Goal: Transaction & Acquisition: Purchase product/service

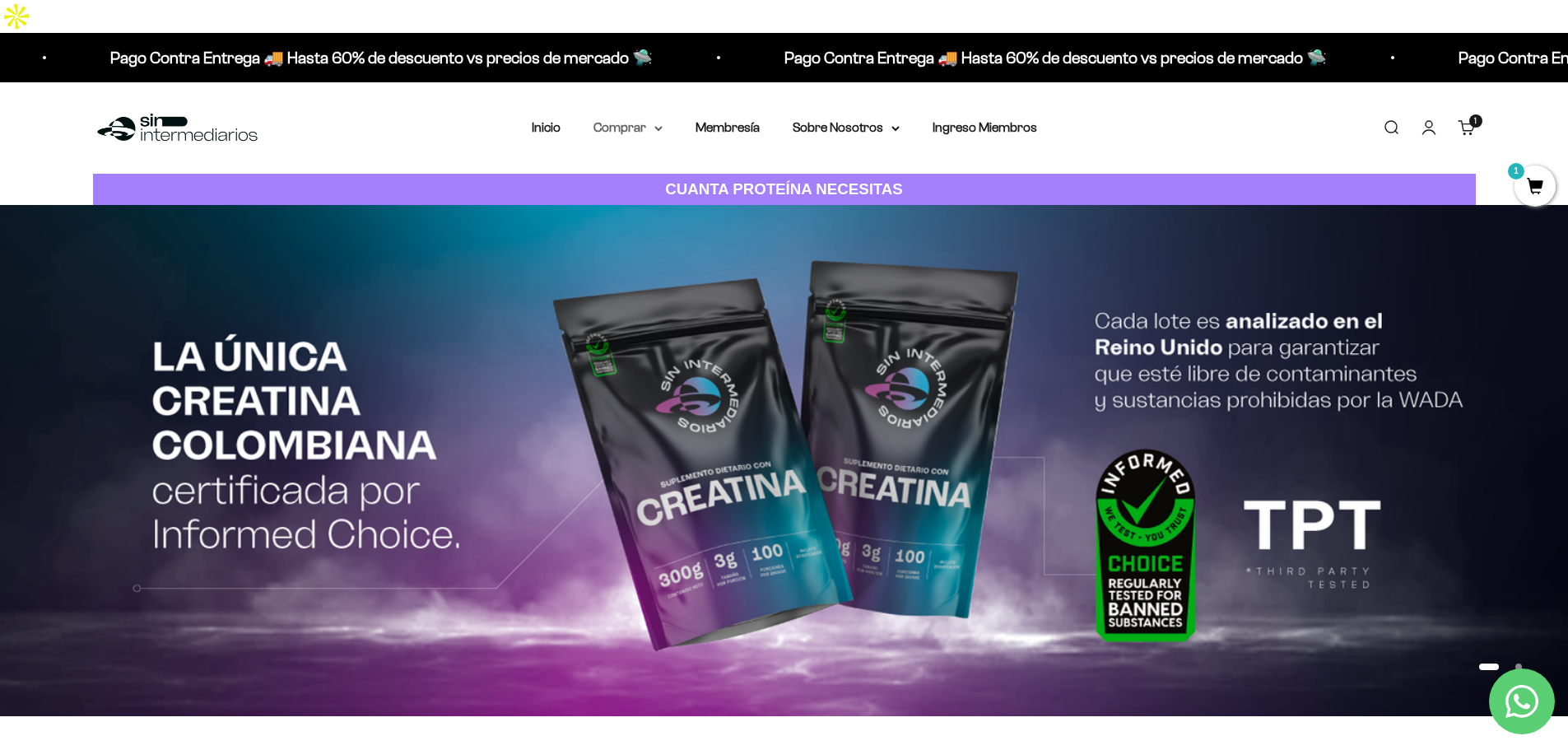
click at [642, 117] on summary "Comprar" at bounding box center [629, 128] width 69 height 21
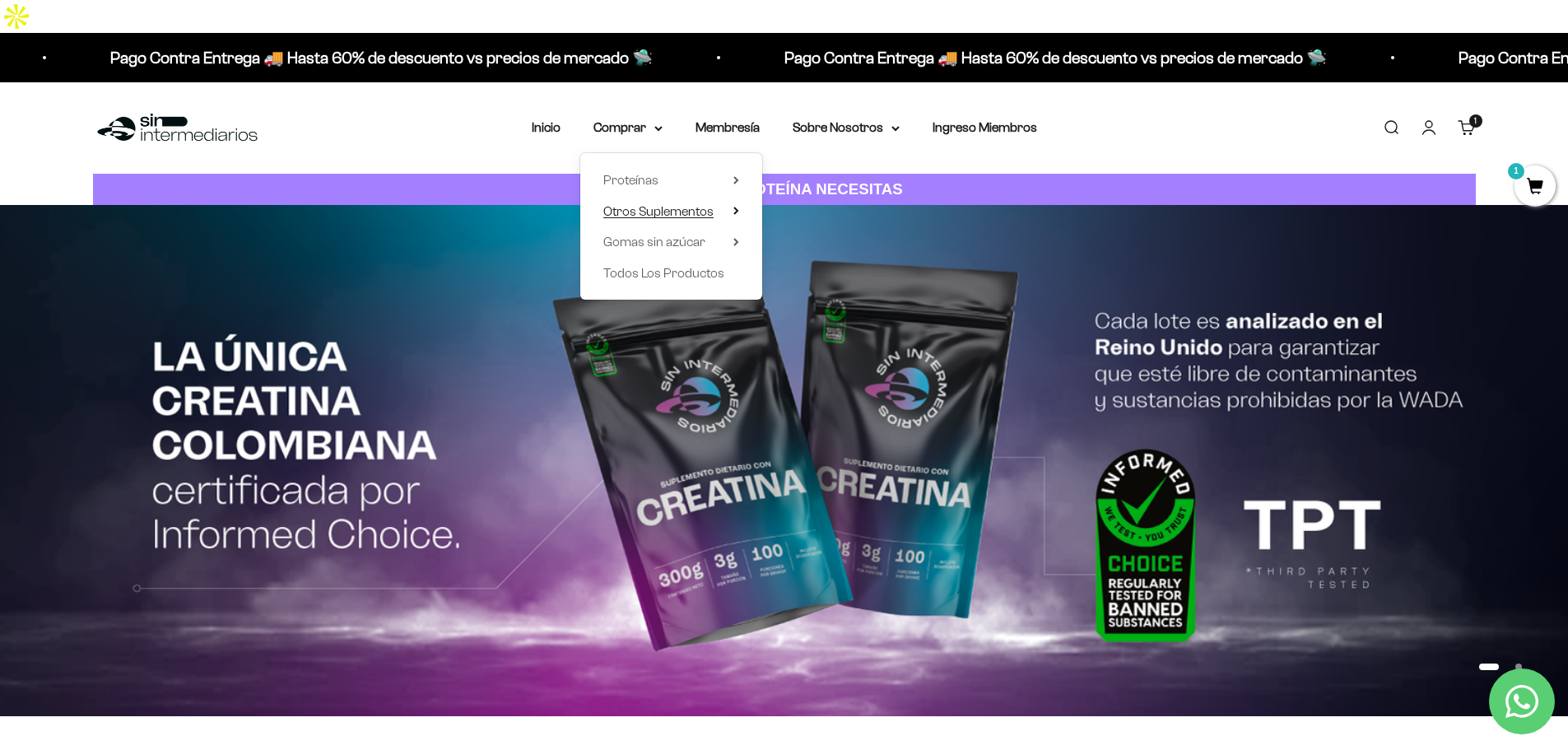
click at [636, 204] on span "Otros Suplementos" at bounding box center [658, 210] width 111 height 14
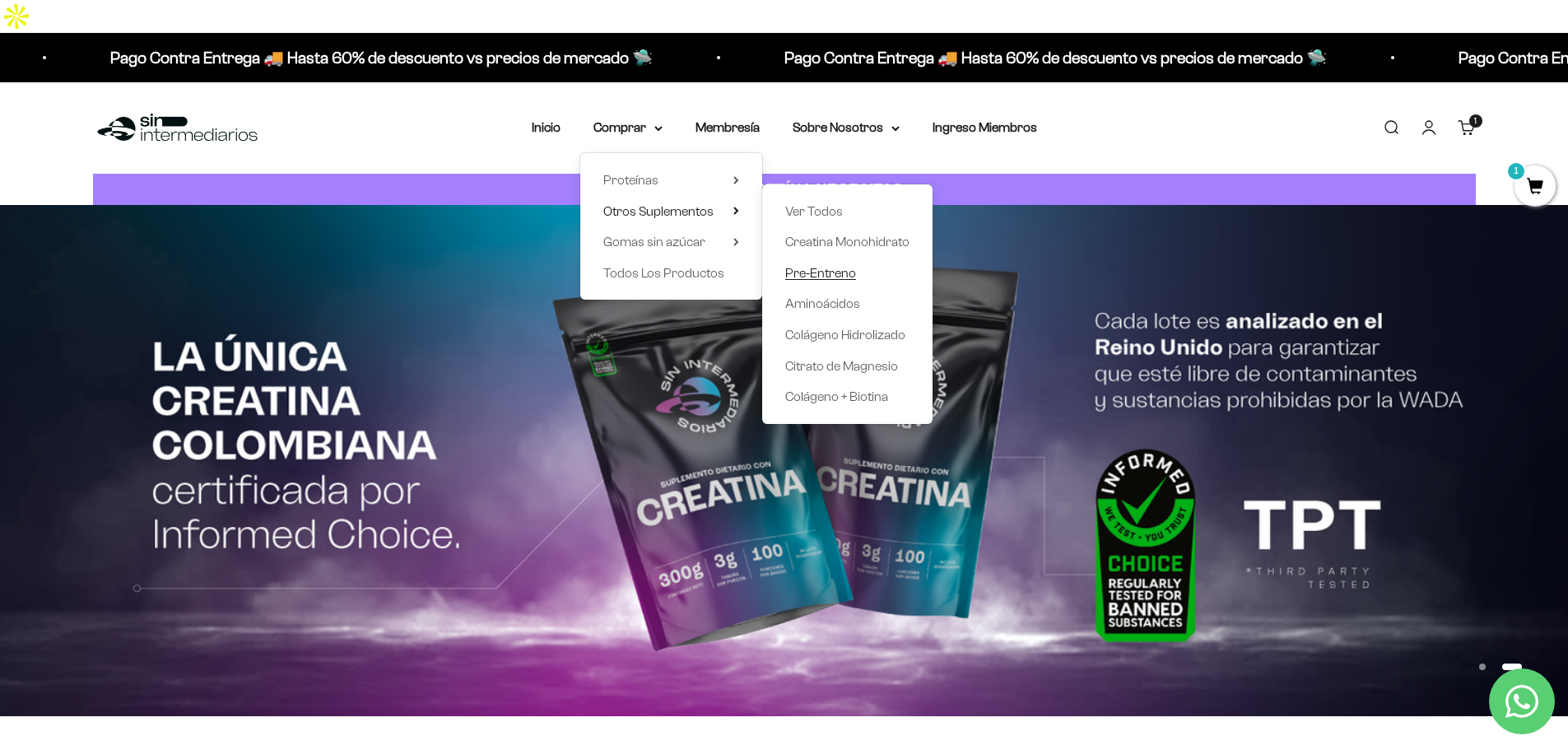
click at [845, 266] on span "Pre-Entreno" at bounding box center [821, 272] width 71 height 14
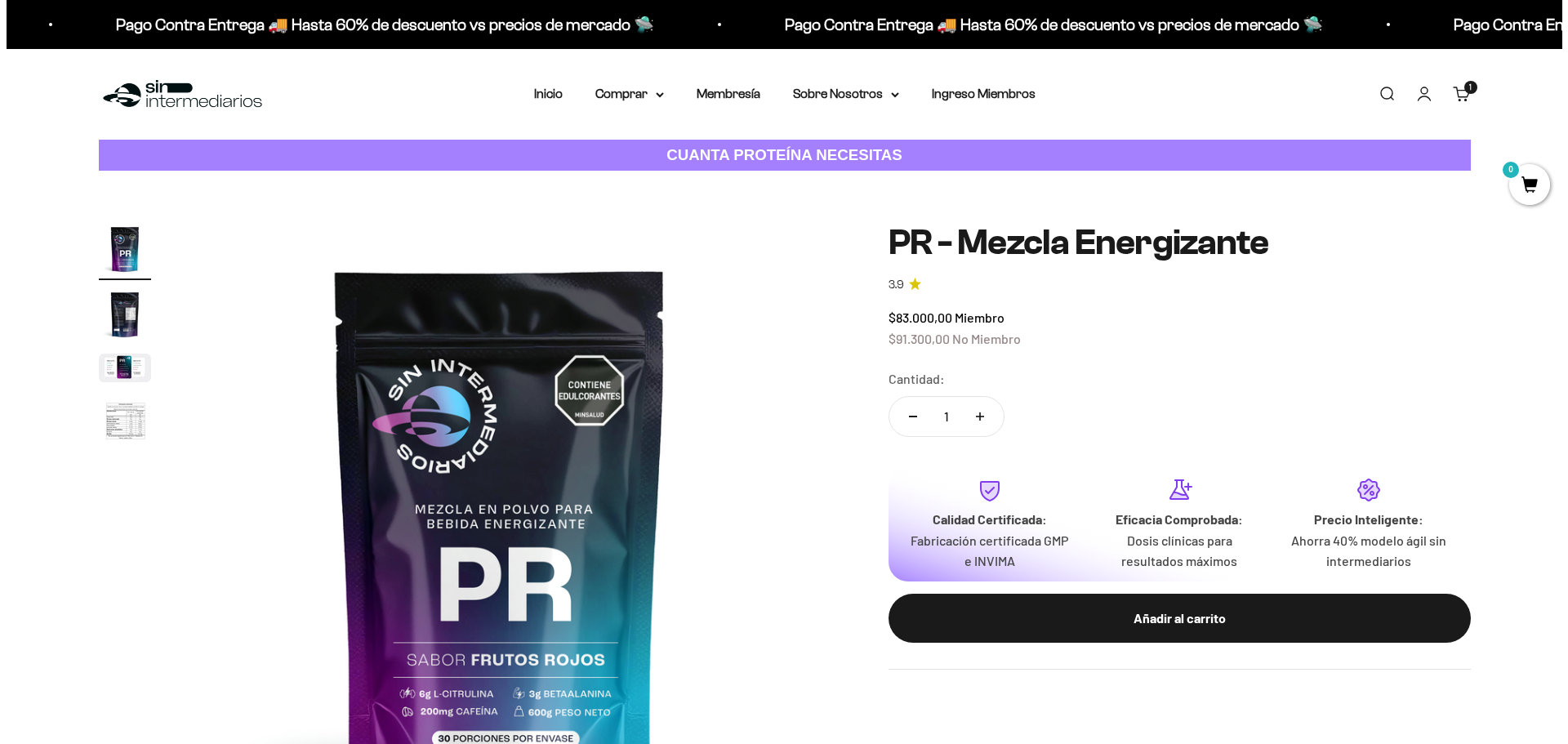
scroll to position [82, 0]
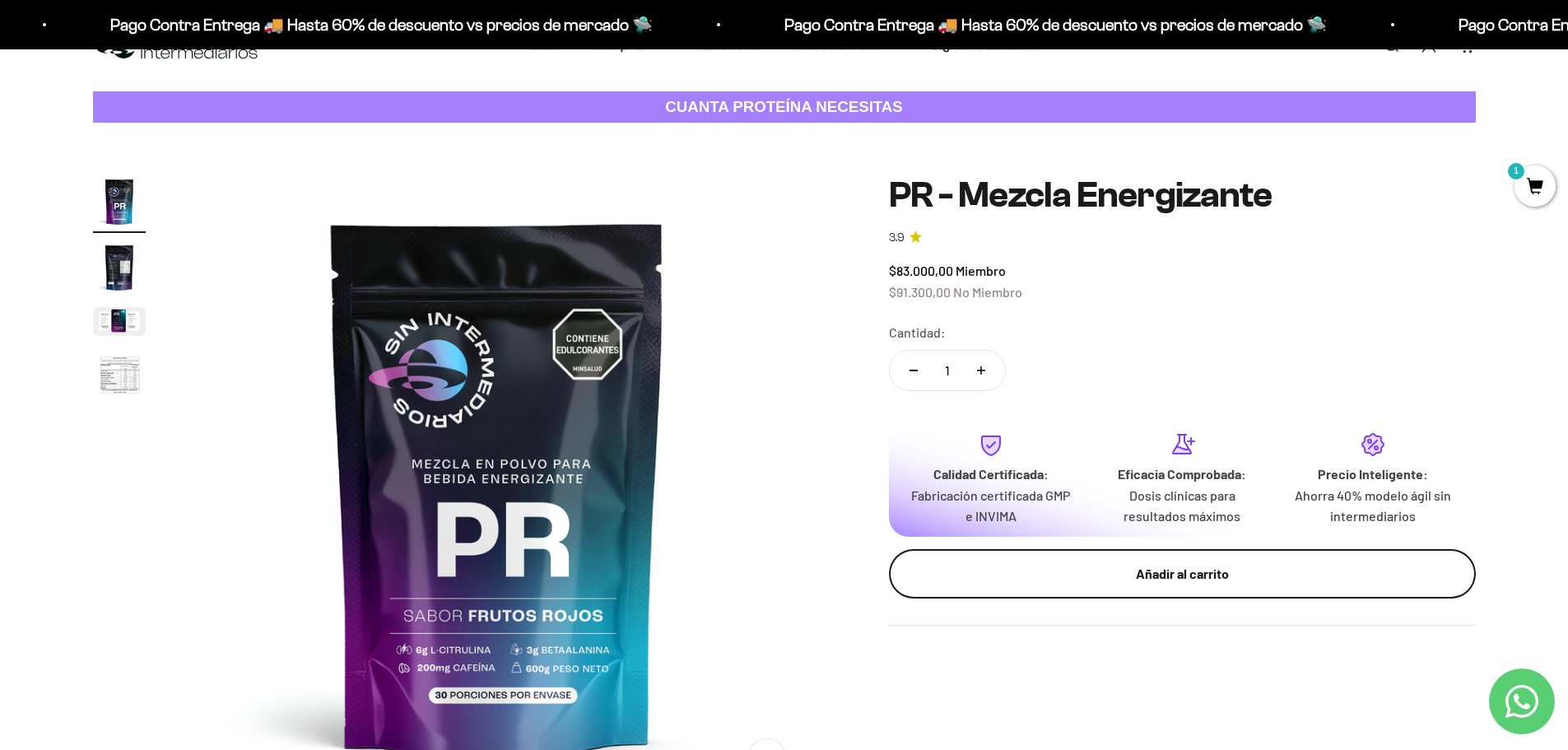
click at [1008, 564] on div "Añadir al carrito" at bounding box center [1183, 574] width 521 height 21
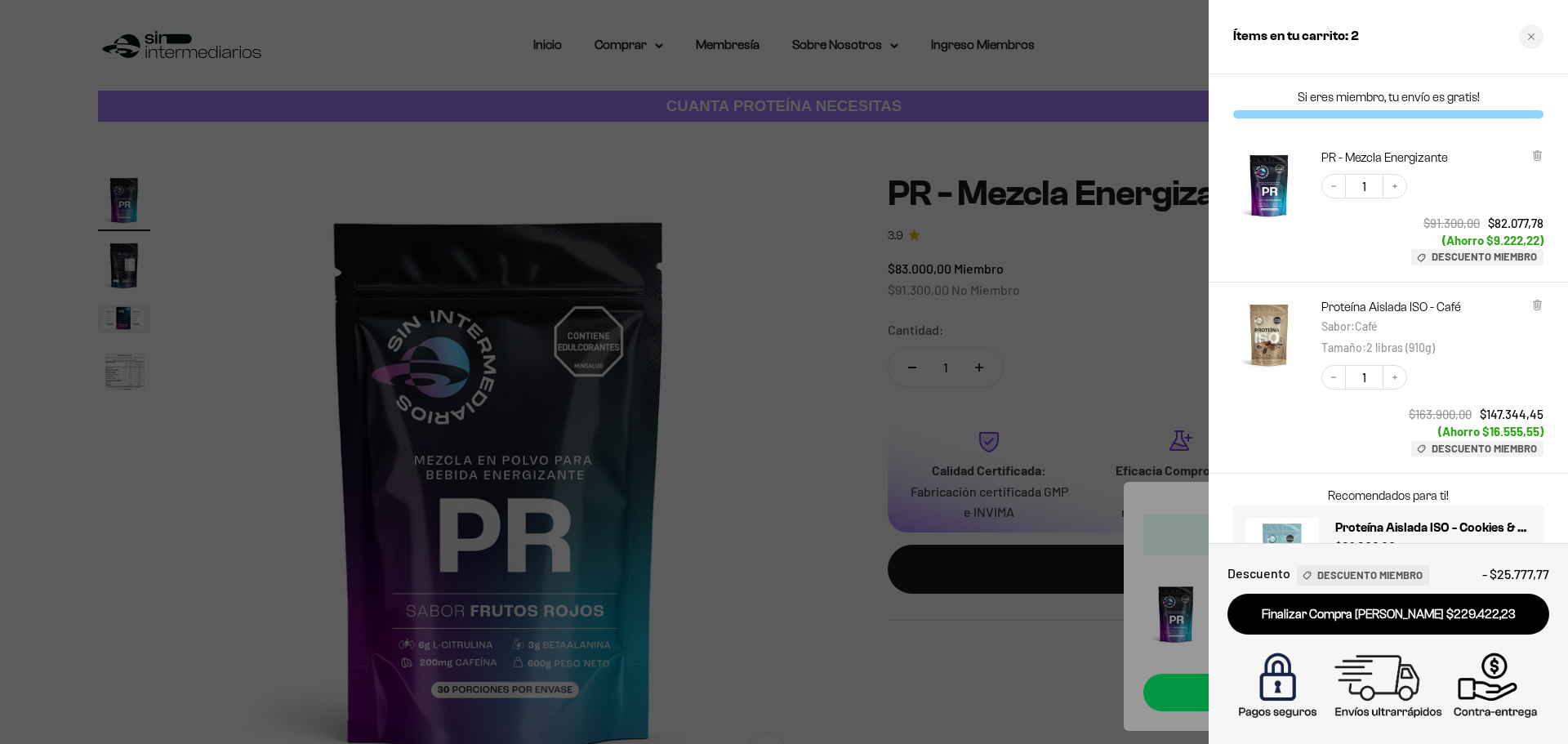
drag, startPoint x: 690, startPoint y: 620, endPoint x: 685, endPoint y: 601, distance: 19.6
click at [690, 619] on div at bounding box center [784, 372] width 1568 height 744
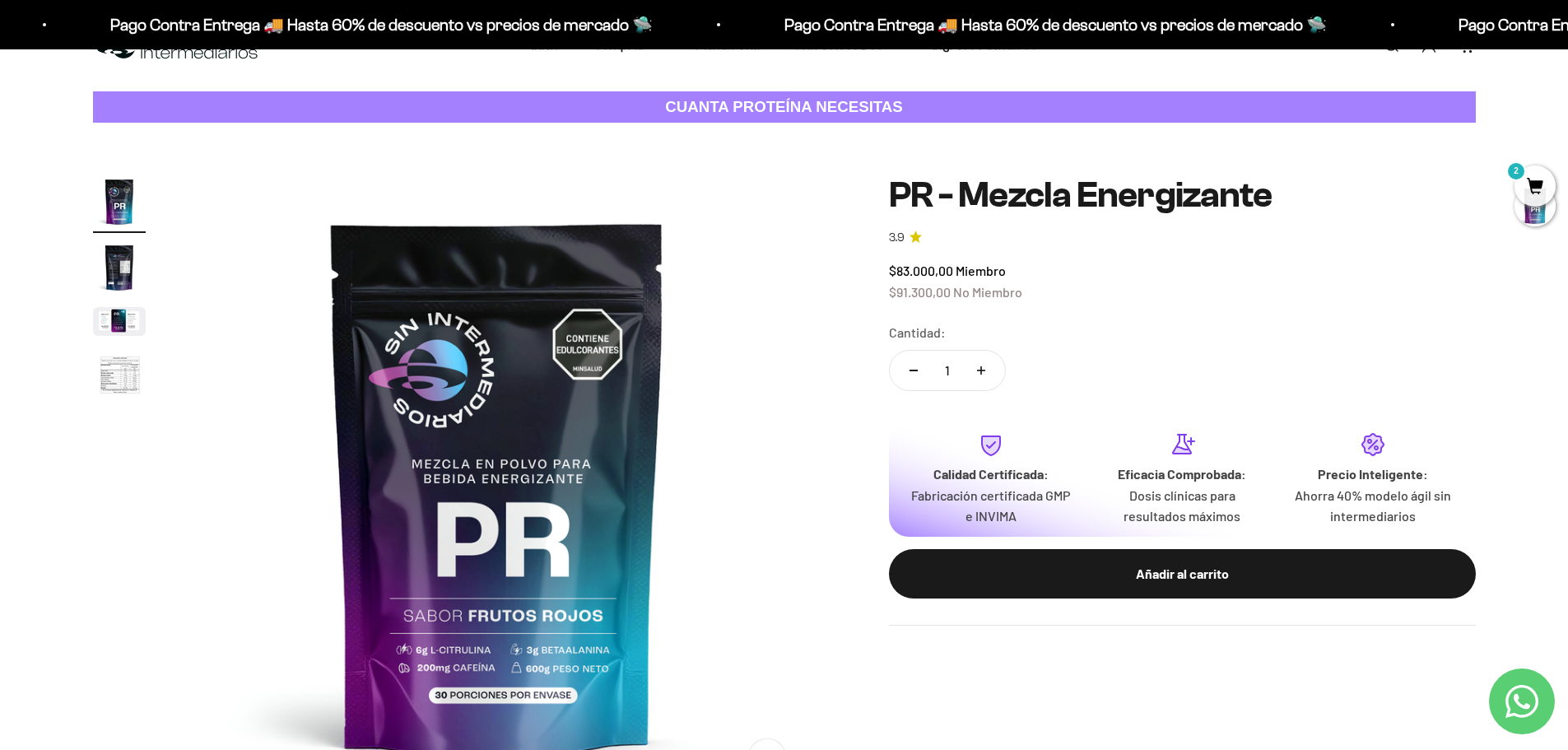
click at [1535, 194] on span "2" at bounding box center [1535, 186] width 41 height 41
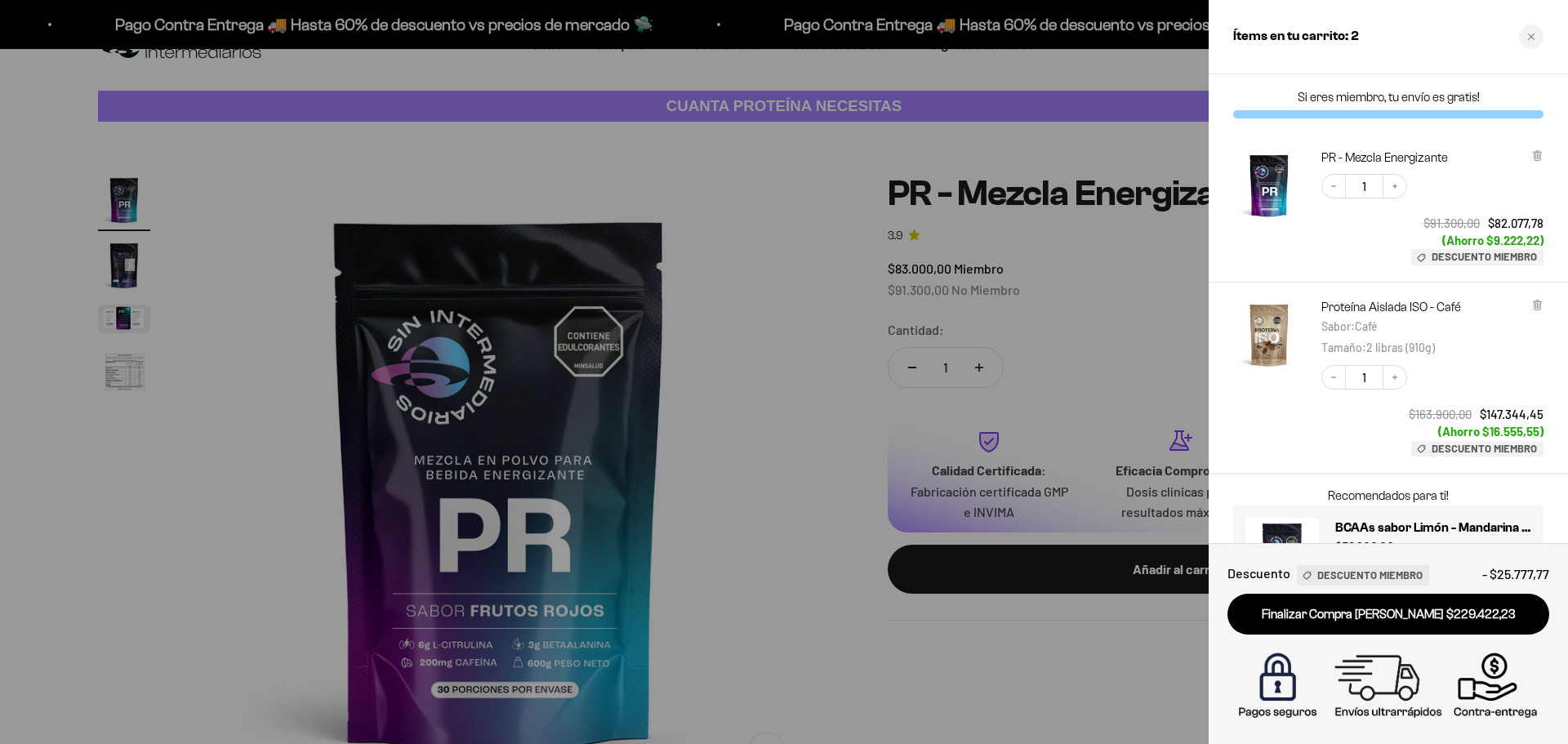
scroll to position [73, 0]
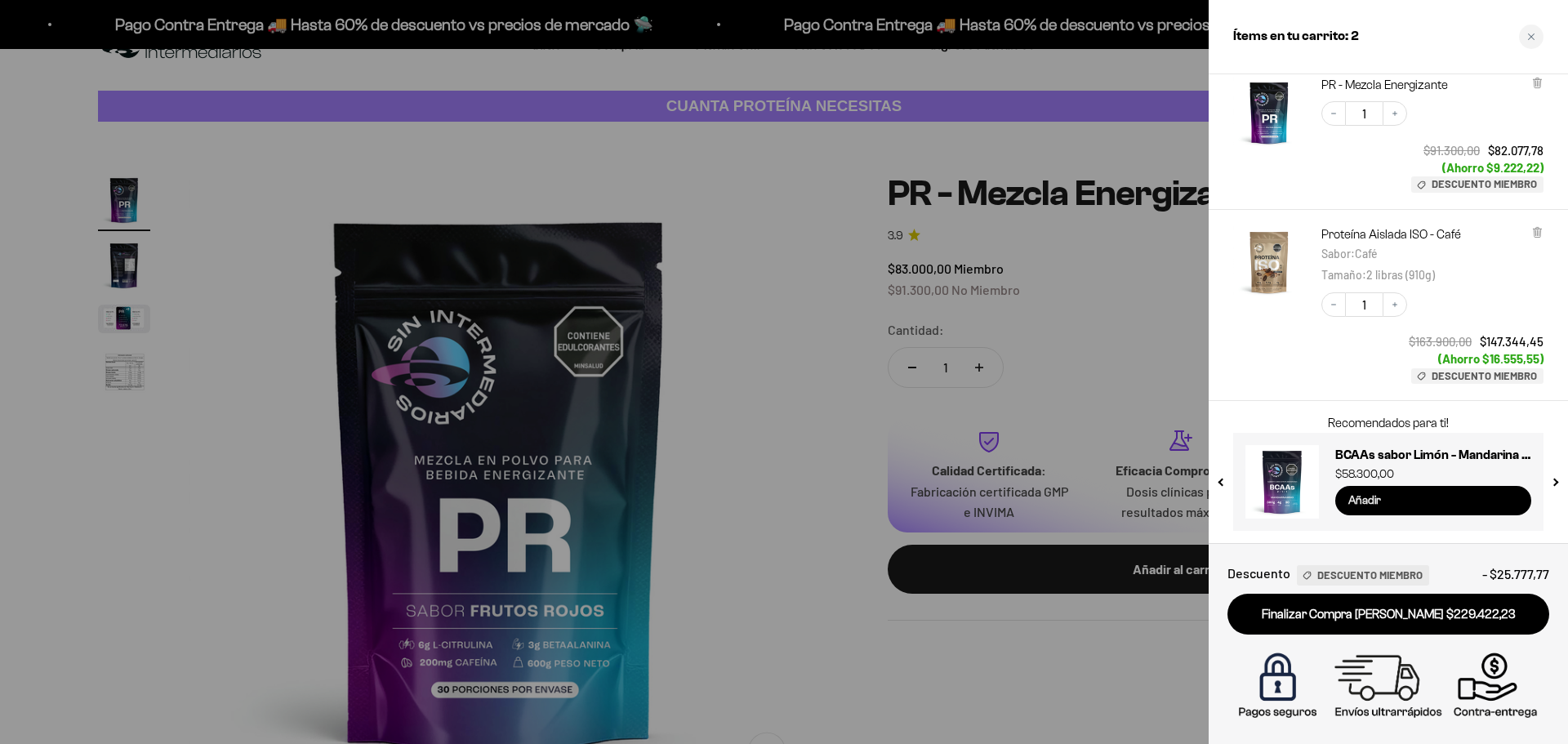
click at [1390, 491] on input "Añadir" at bounding box center [1434, 501] width 196 height 29
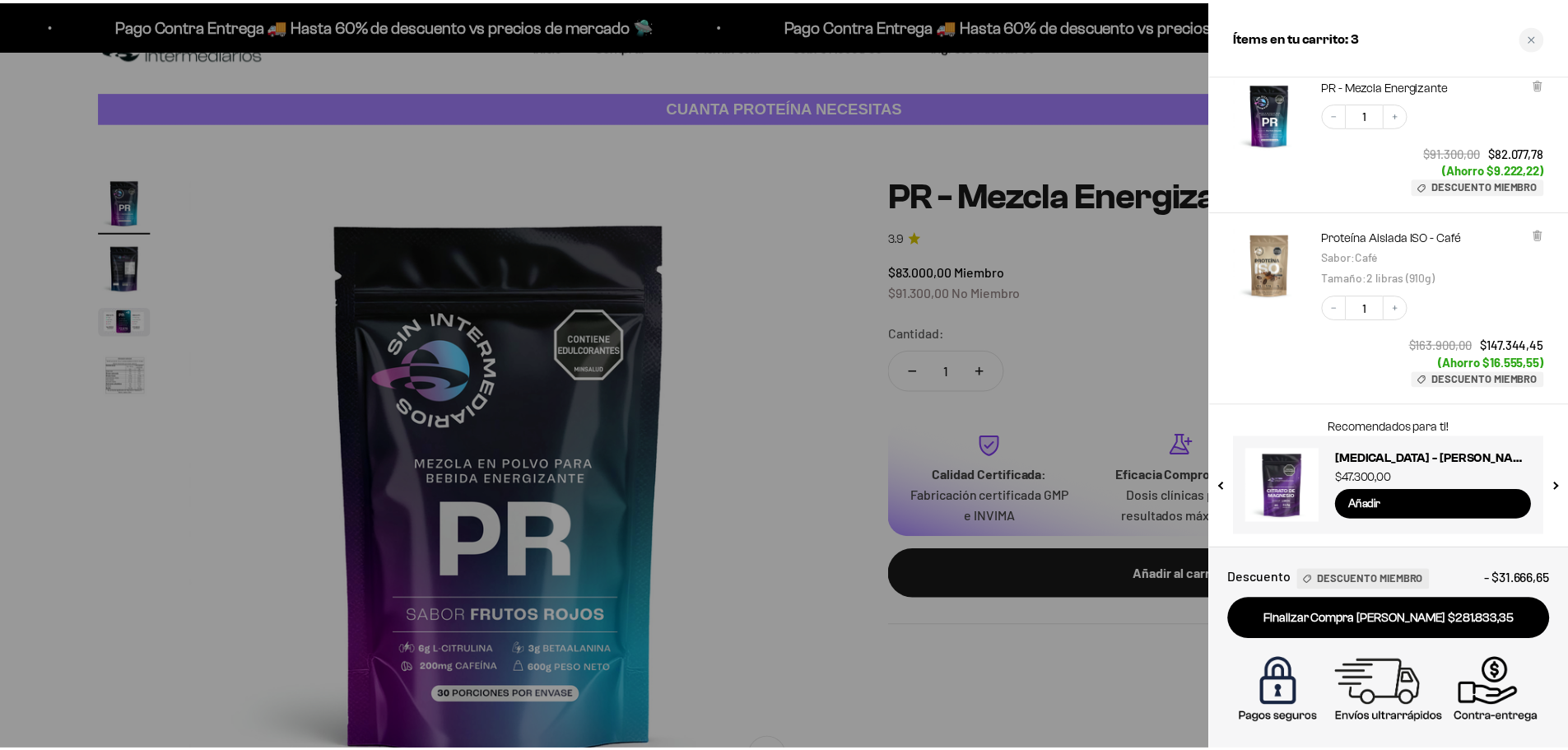
scroll to position [0, 0]
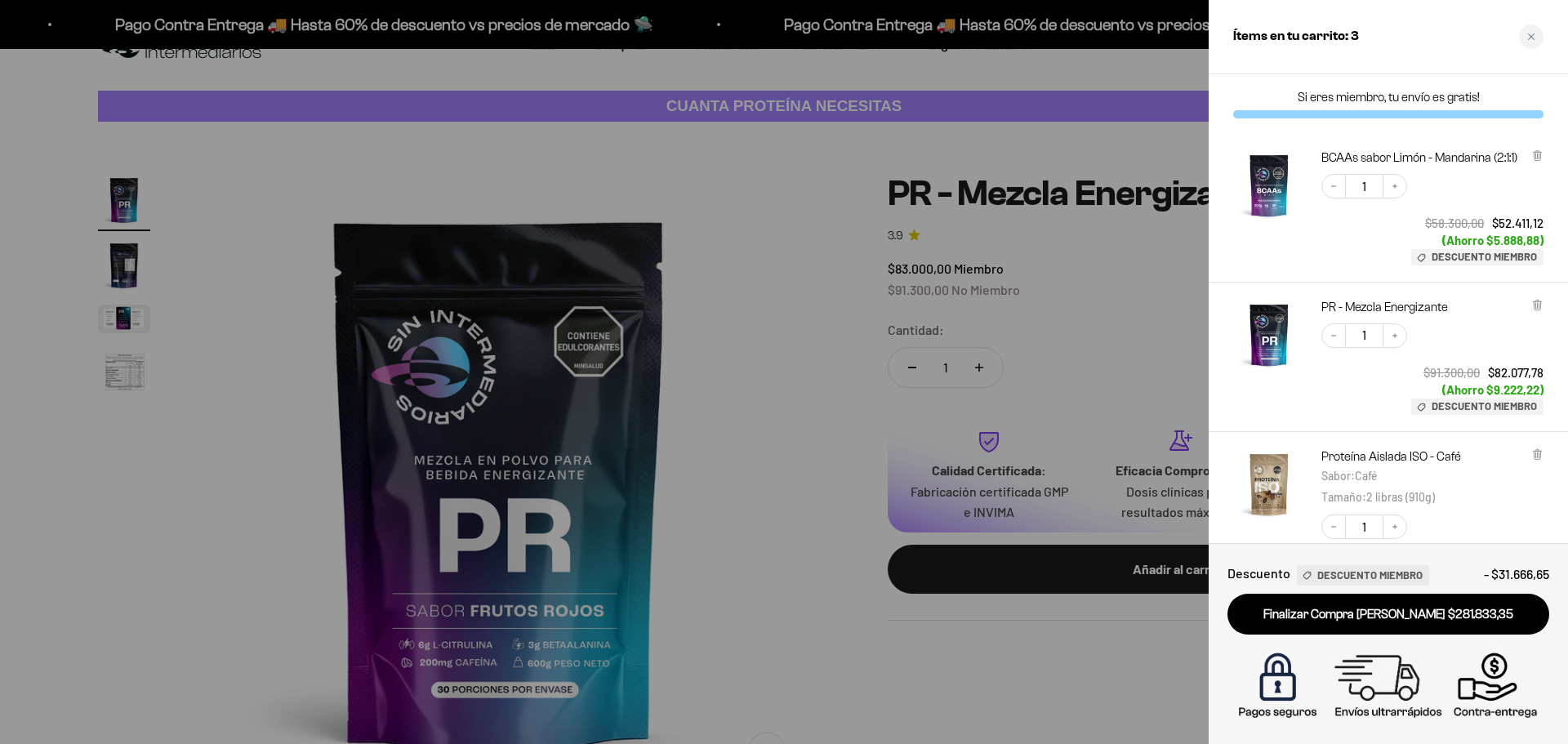
click at [748, 204] on div at bounding box center [784, 372] width 1568 height 744
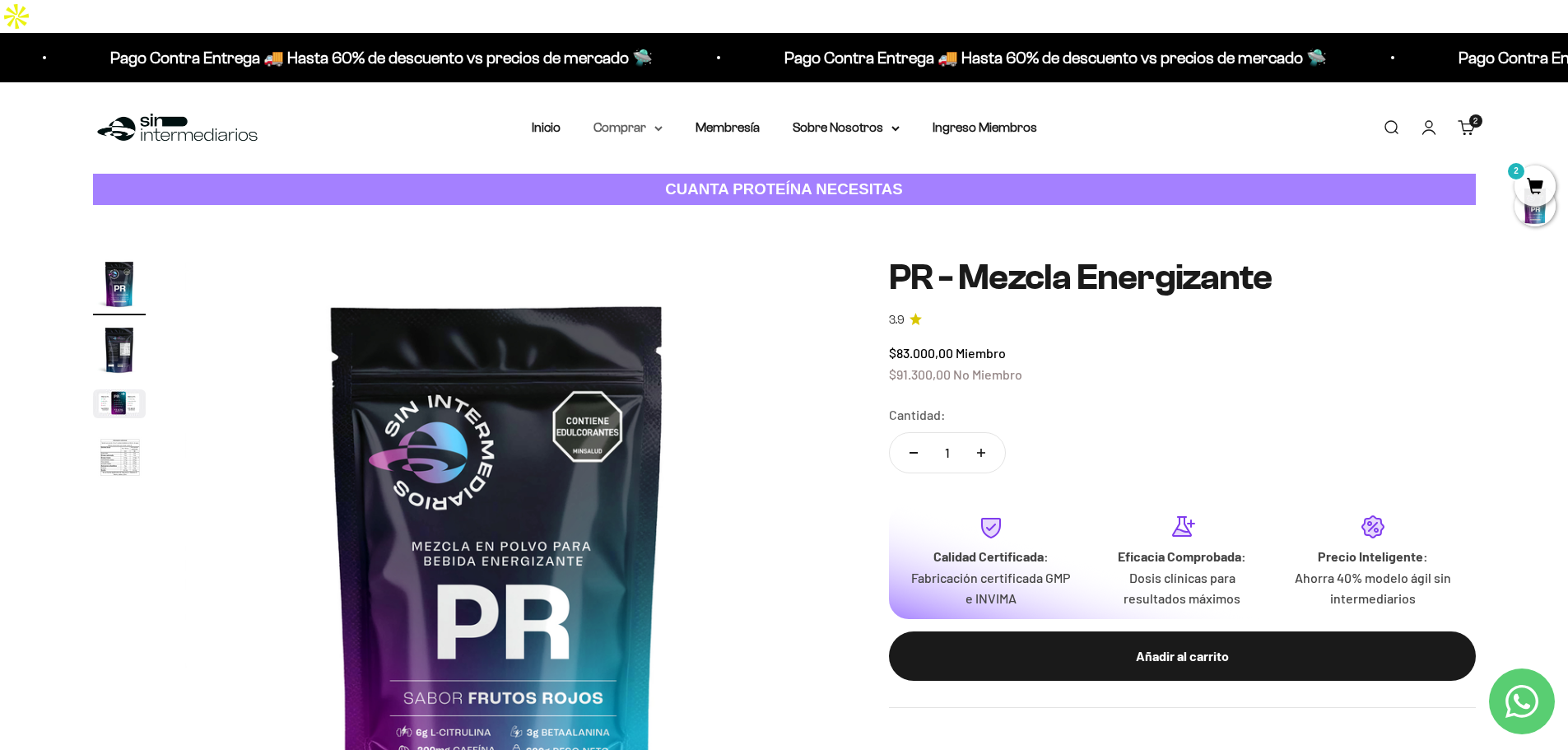
click at [628, 117] on summary "Comprar" at bounding box center [629, 128] width 69 height 21
click at [729, 200] on summary "Otros Suplementos" at bounding box center [671, 211] width 136 height 21
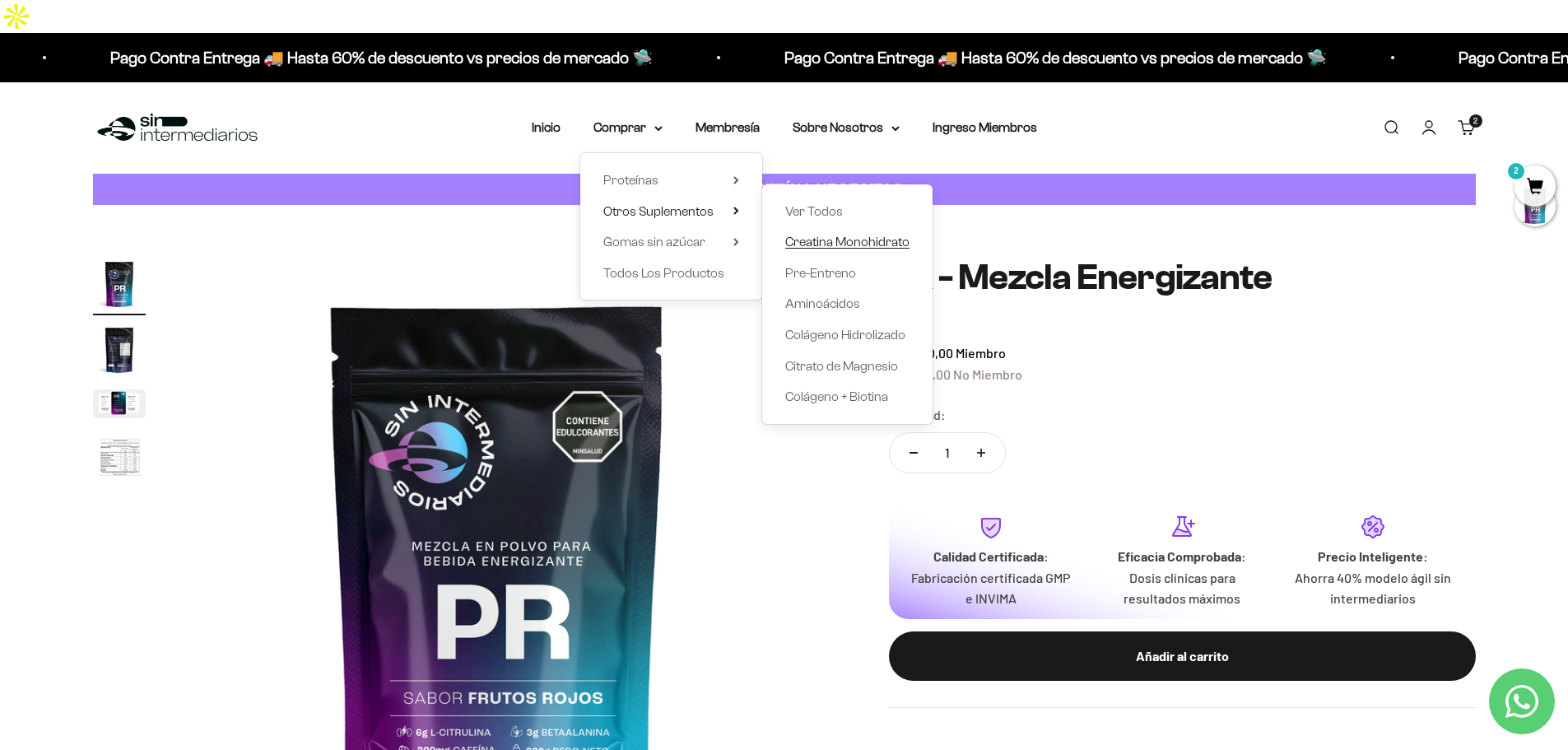
click at [846, 231] on span "Creatina Monohidrato" at bounding box center [847, 242] width 125 height 21
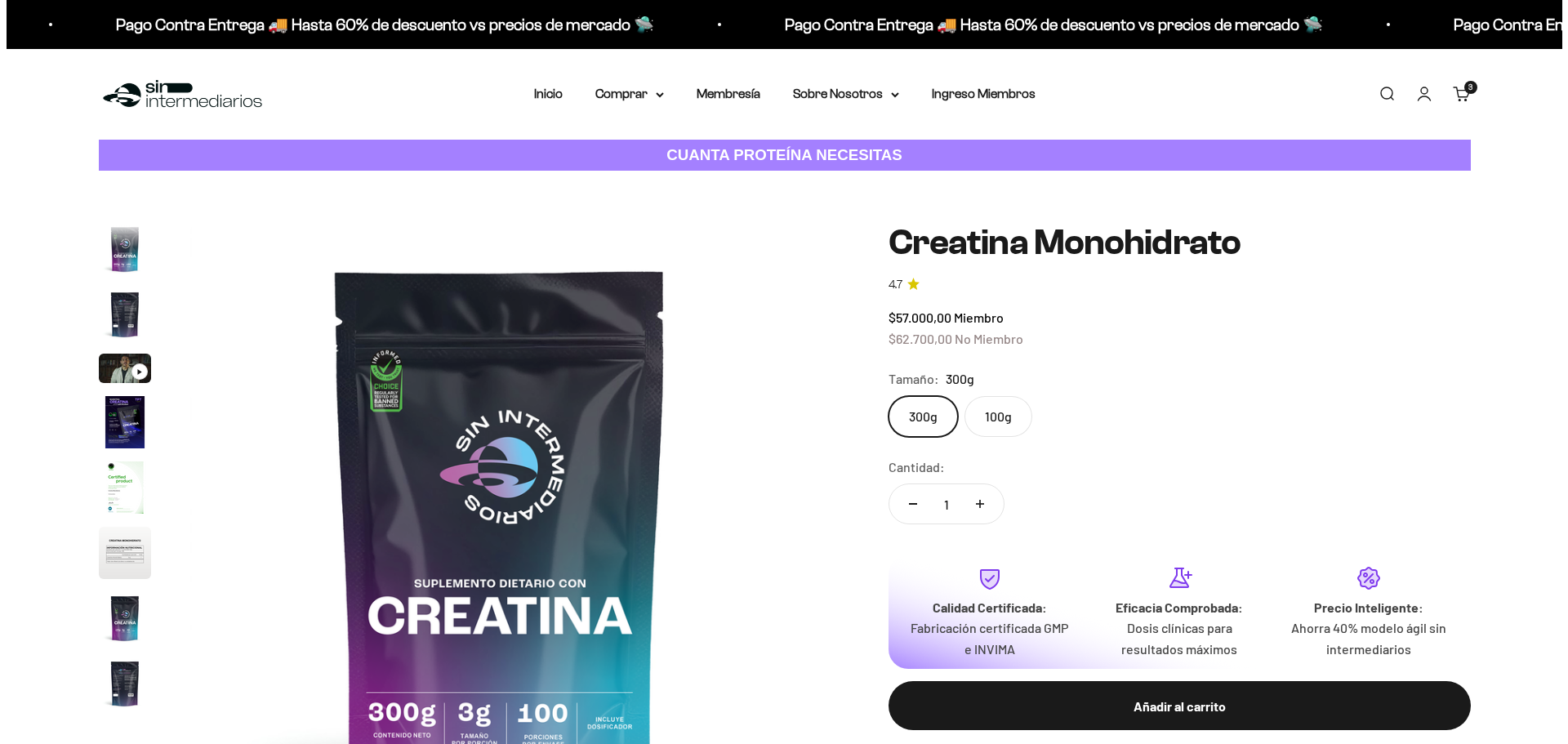
scroll to position [67, 0]
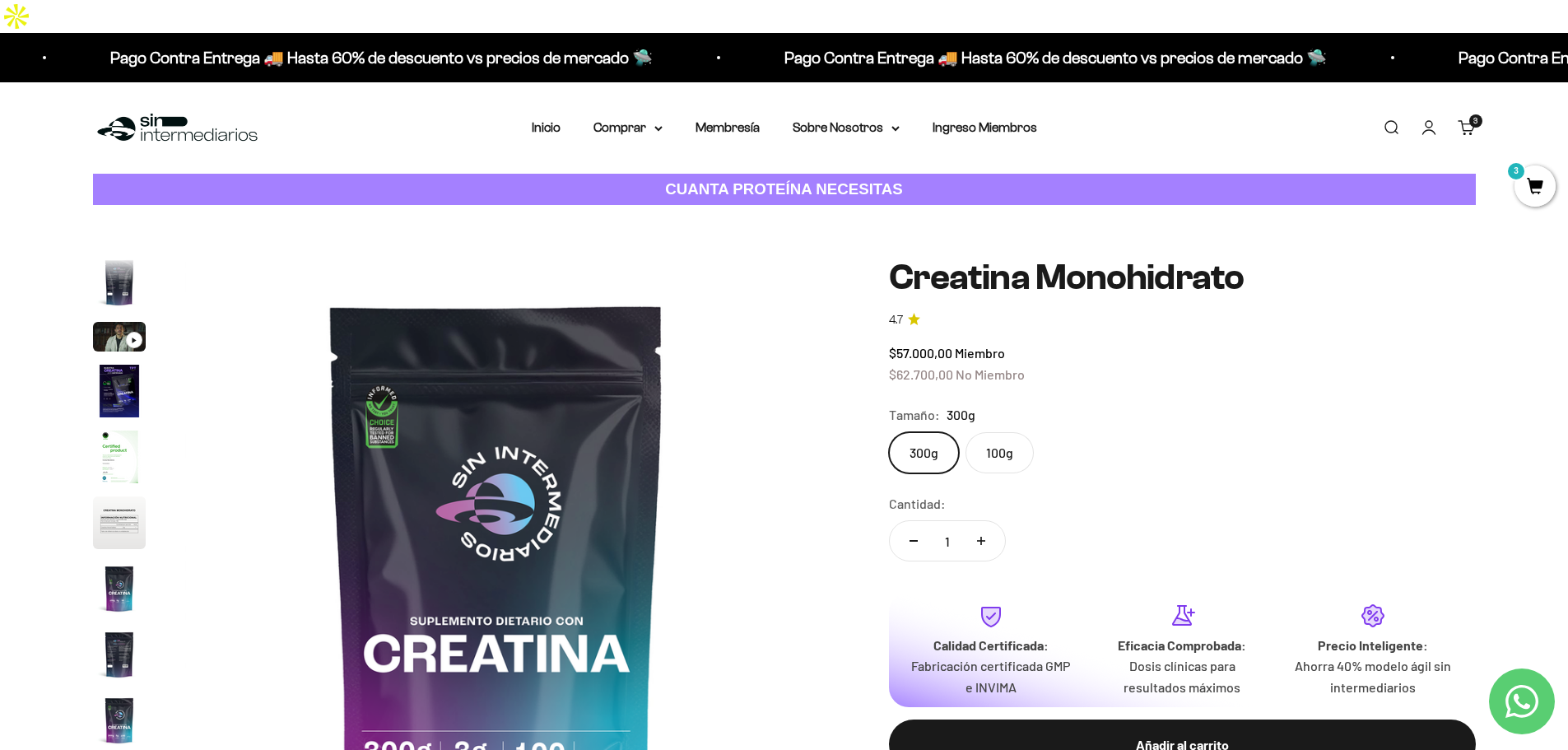
click at [996, 521] on button "Aumentar cantidad" at bounding box center [982, 541] width 48 height 40
type input "2"
click at [1161, 734] on div "Añadir al carrito" at bounding box center [1183, 745] width 521 height 21
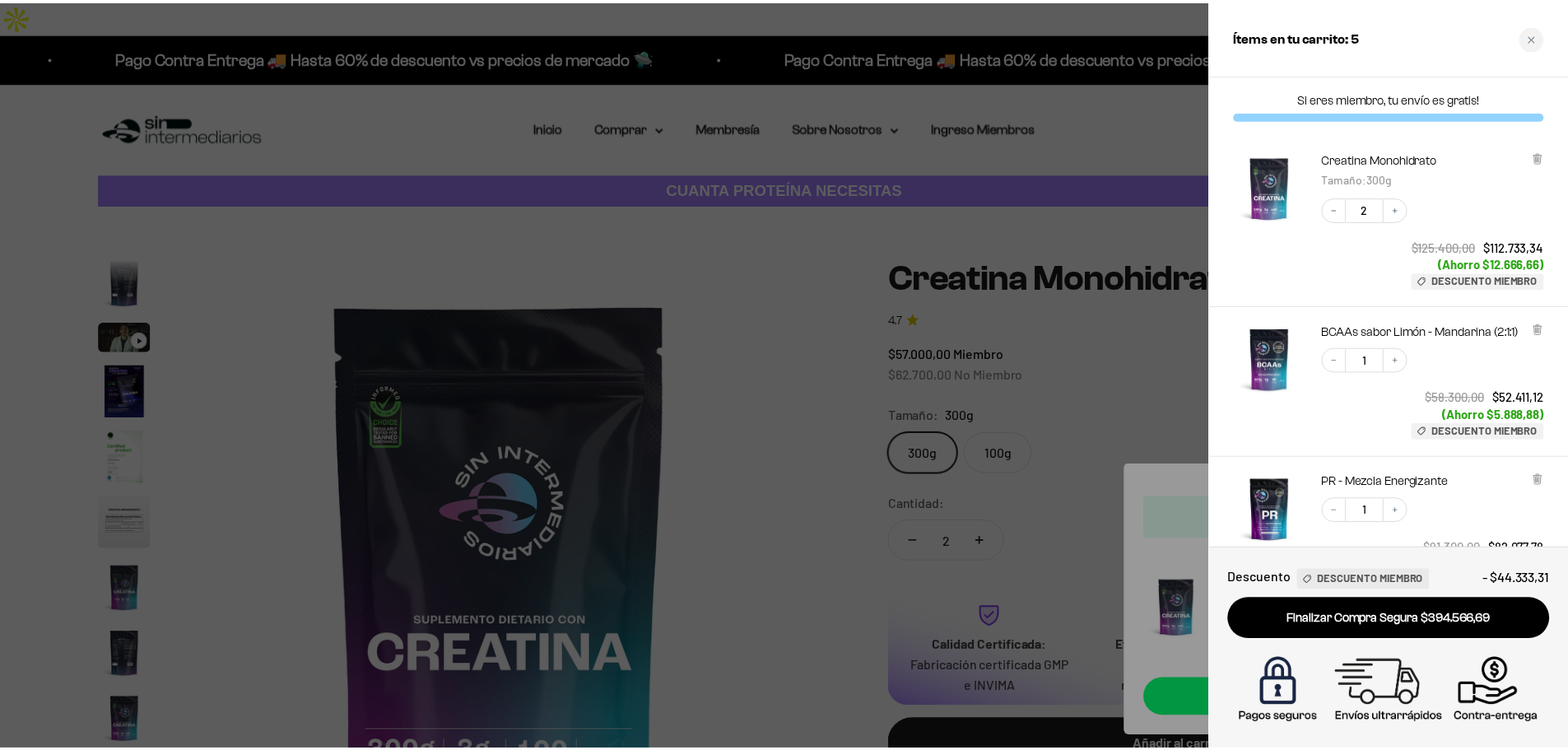
scroll to position [396, 0]
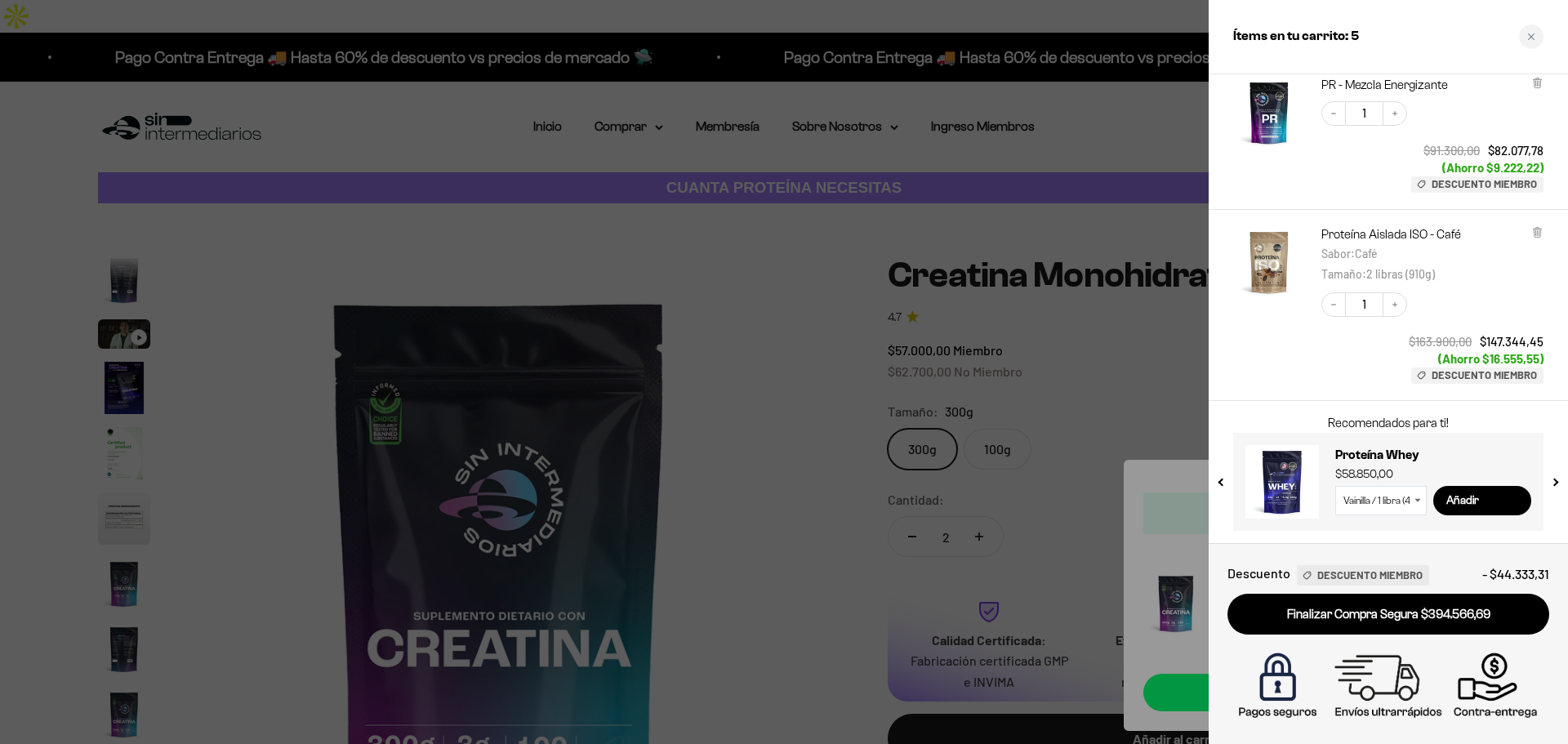
click at [1116, 593] on div at bounding box center [784, 372] width 1568 height 744
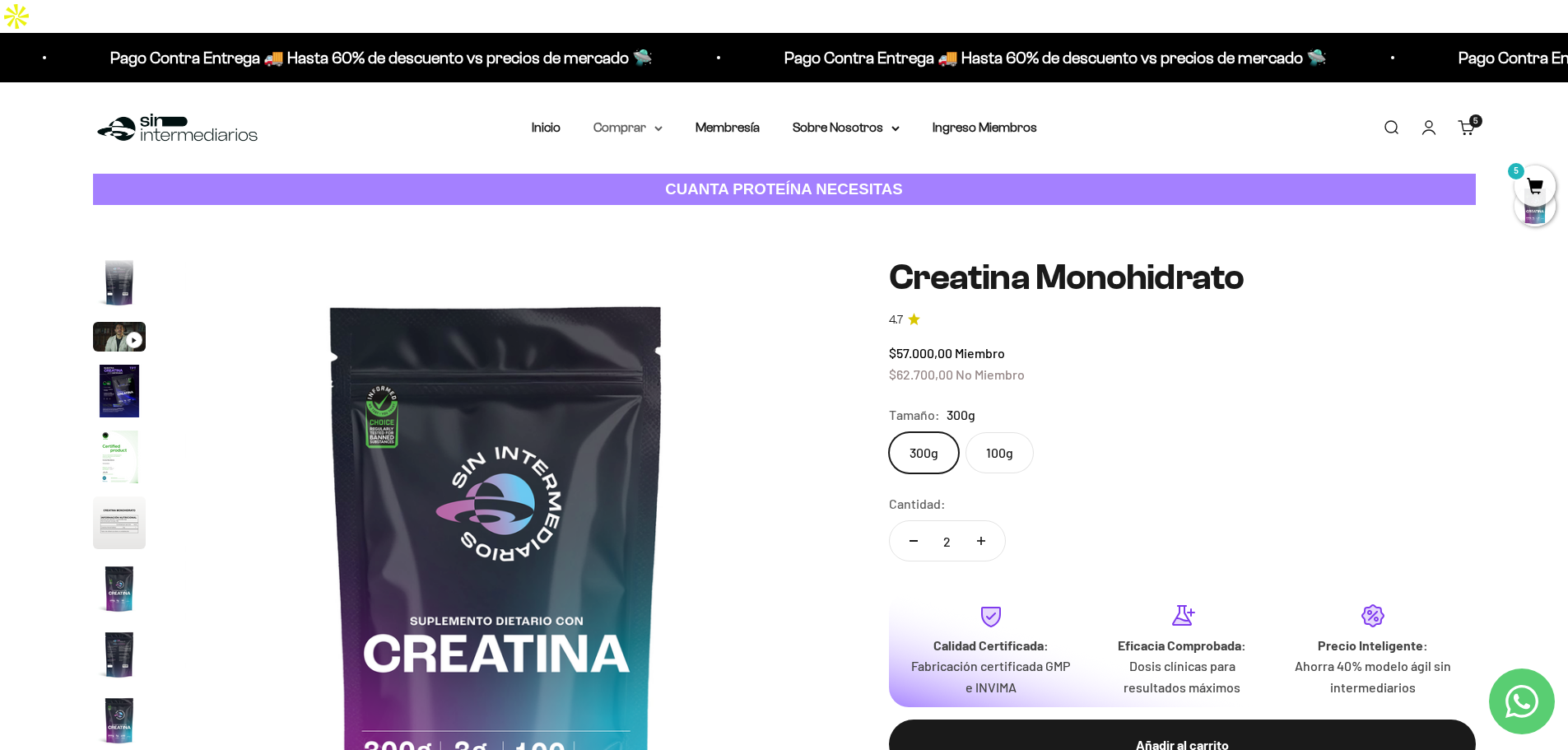
click at [633, 117] on summary "Comprar" at bounding box center [629, 128] width 69 height 21
click at [647, 204] on span "Otros Suplementos" at bounding box center [658, 210] width 111 height 14
click at [716, 231] on summary "Gomas sin azúcar" at bounding box center [671, 242] width 136 height 21
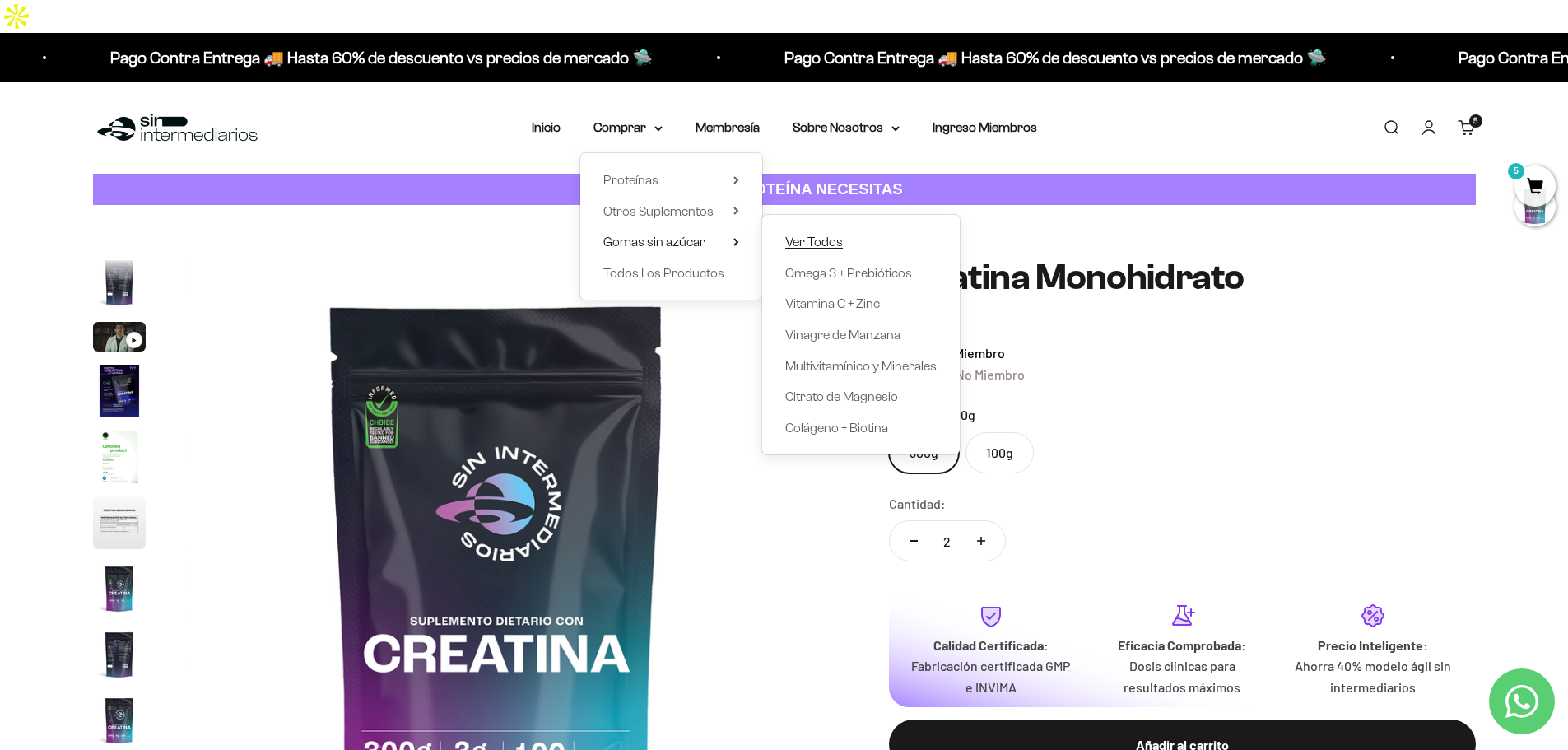
click at [832, 234] on span "Ver Todos" at bounding box center [814, 241] width 58 height 14
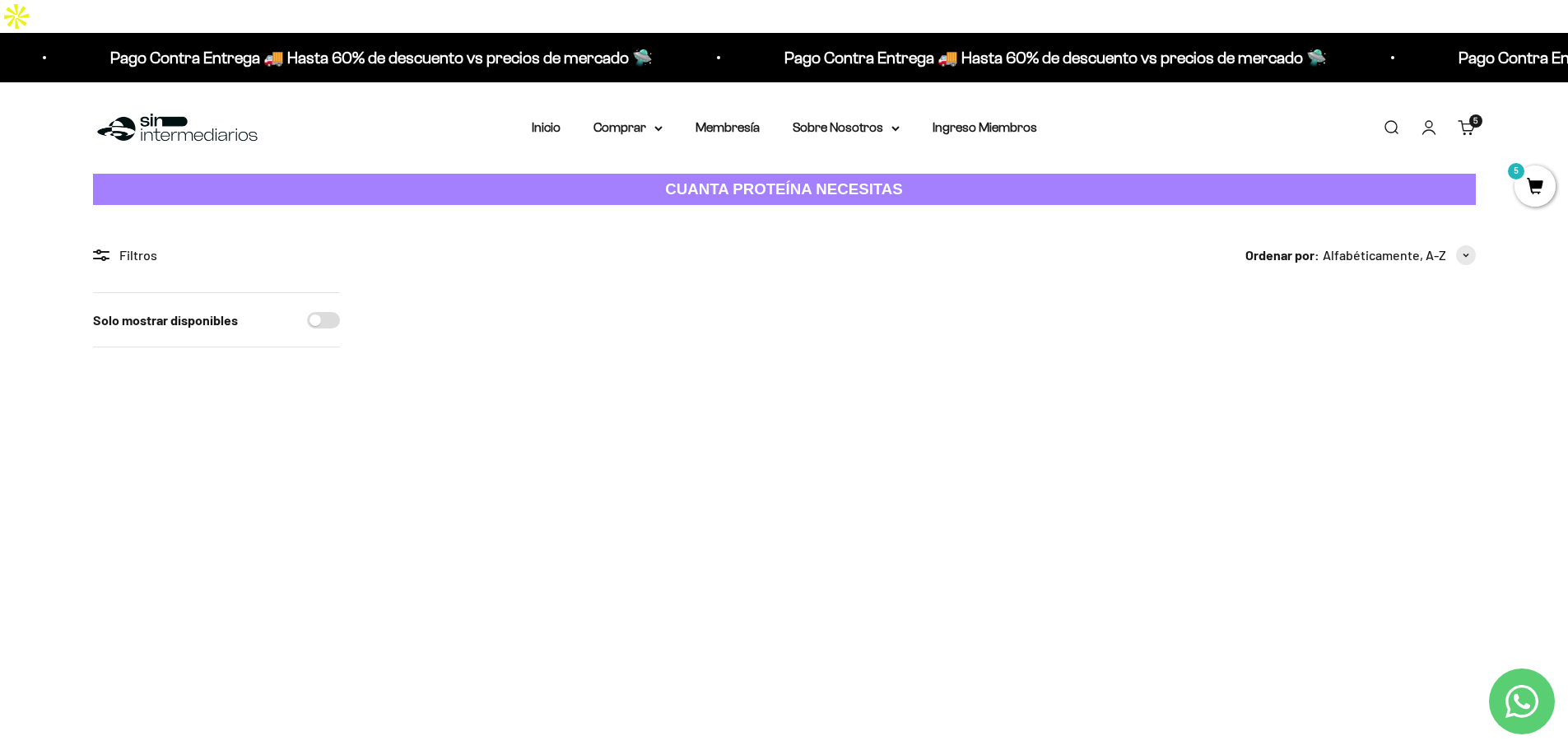
drag, startPoint x: 765, startPoint y: 651, endPoint x: 762, endPoint y: 663, distance: 12.4
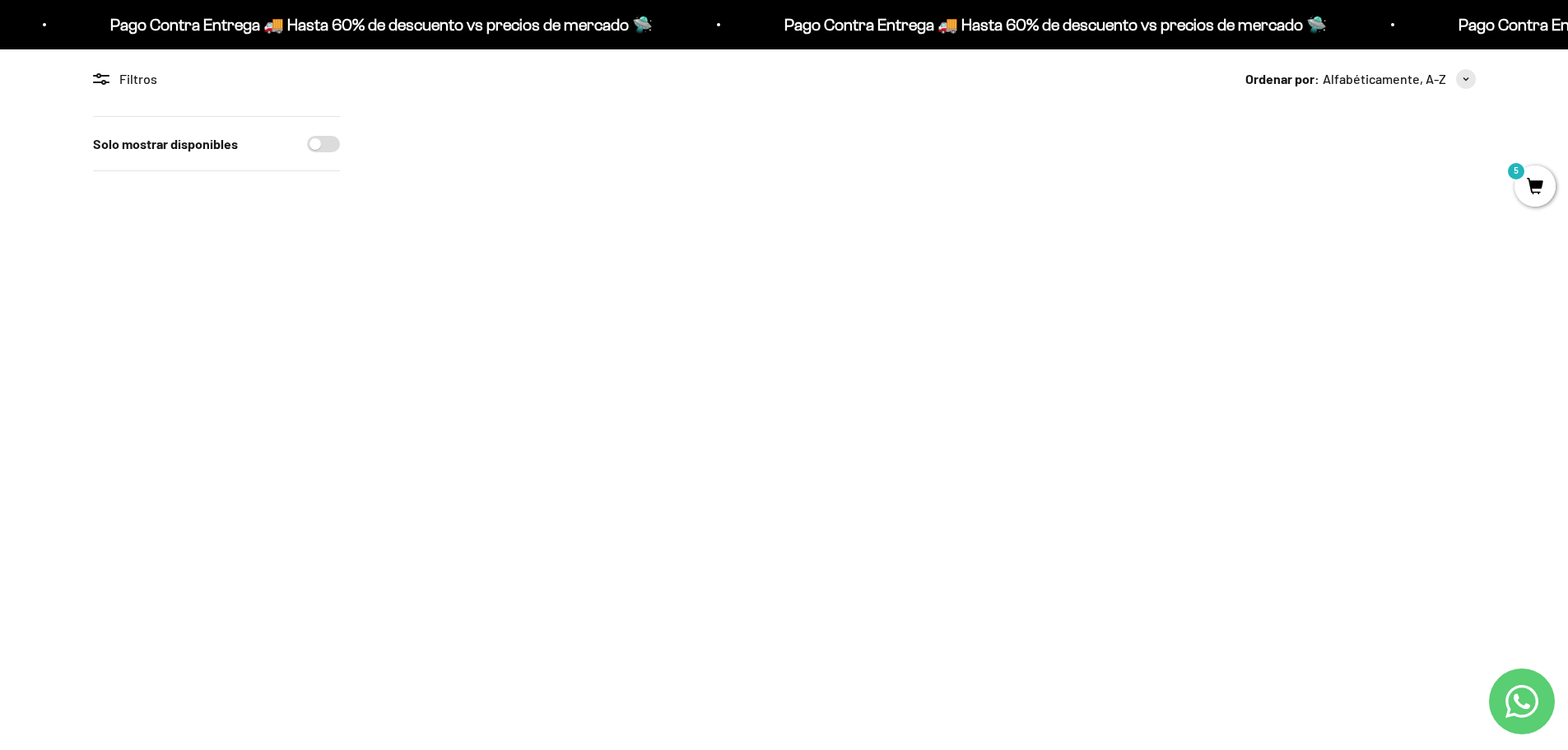
scroll to position [225, 0]
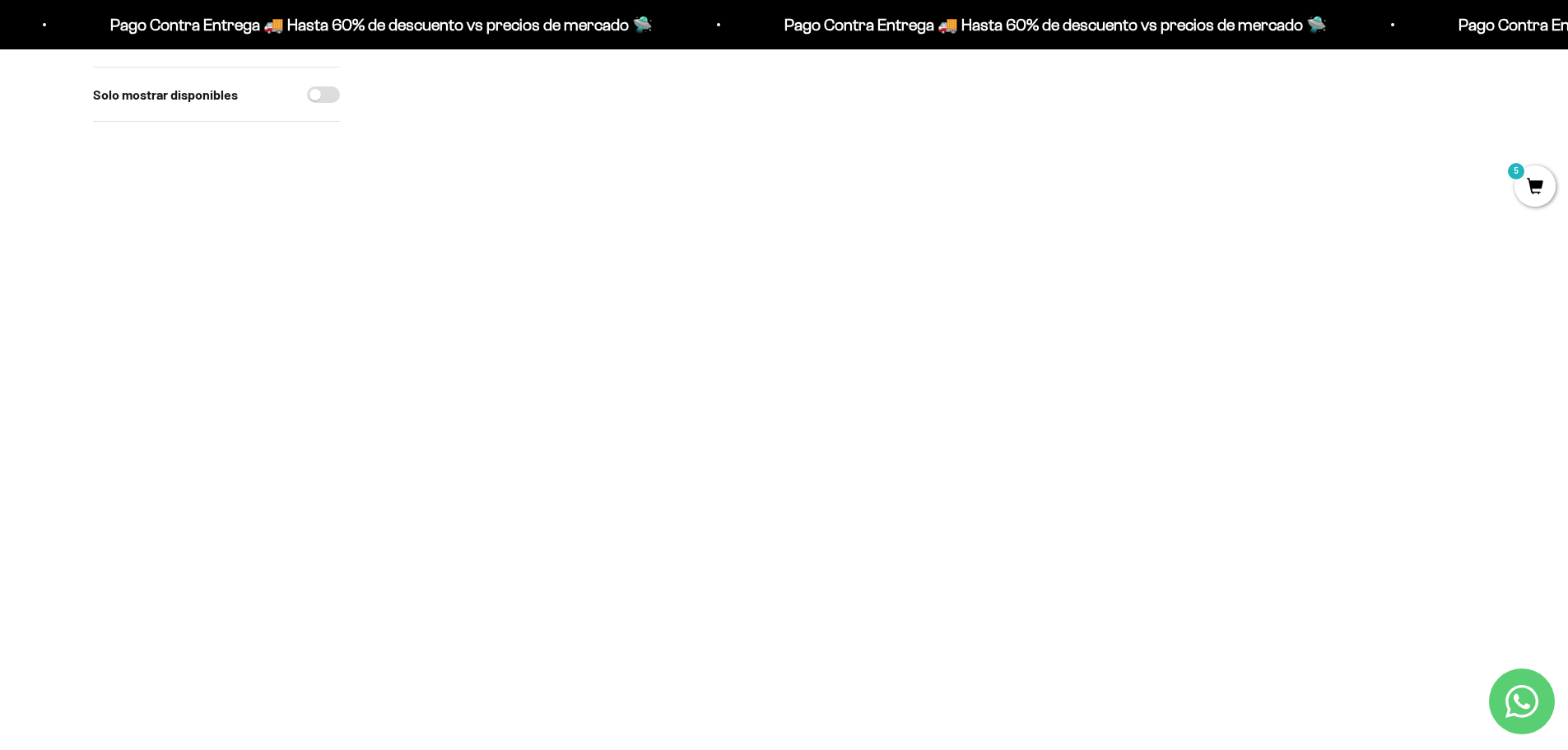
click at [482, 529] on img at bounding box center [481, 538] width 203 height 203
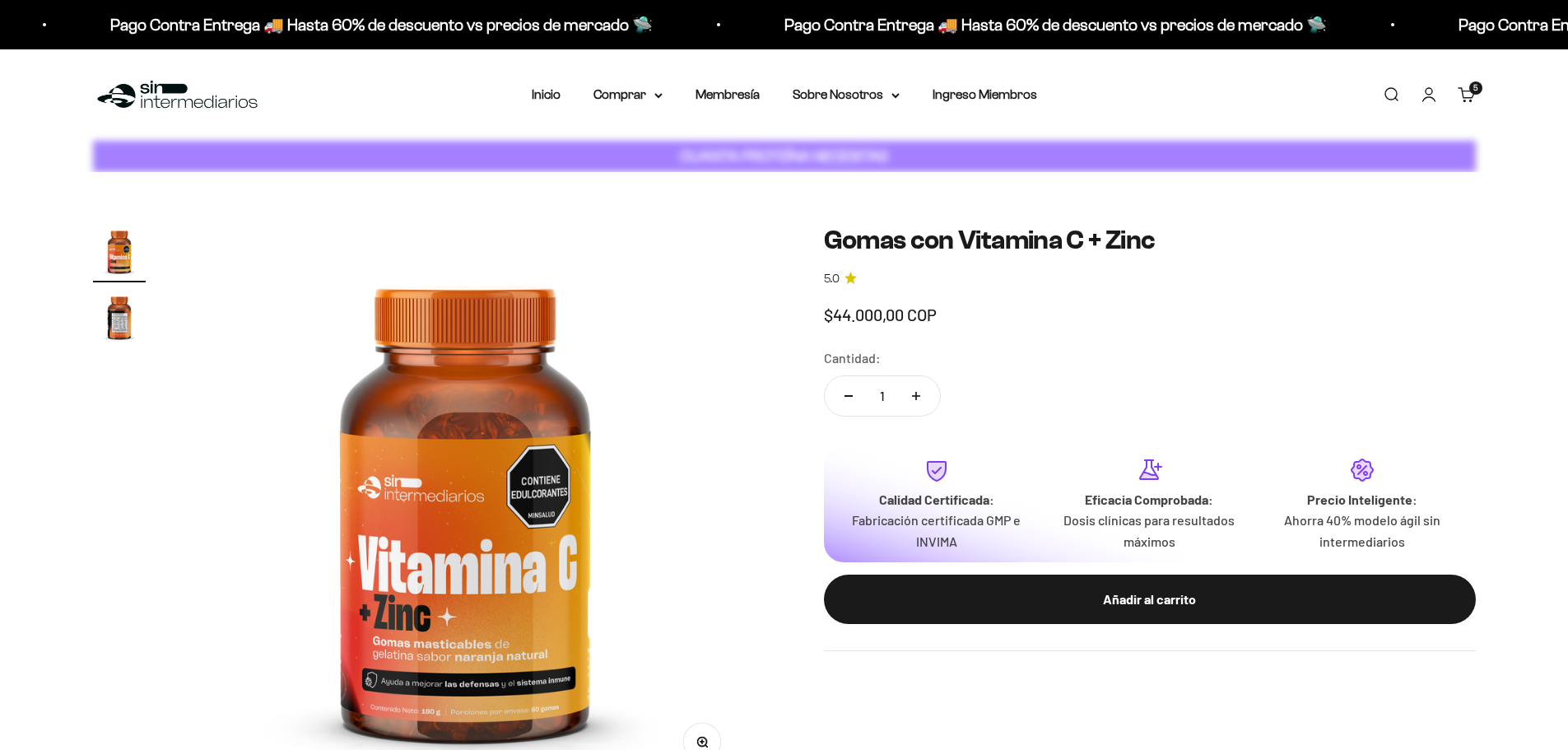
click at [130, 319] on img "Ir al artículo 2" at bounding box center [120, 317] width 53 height 53
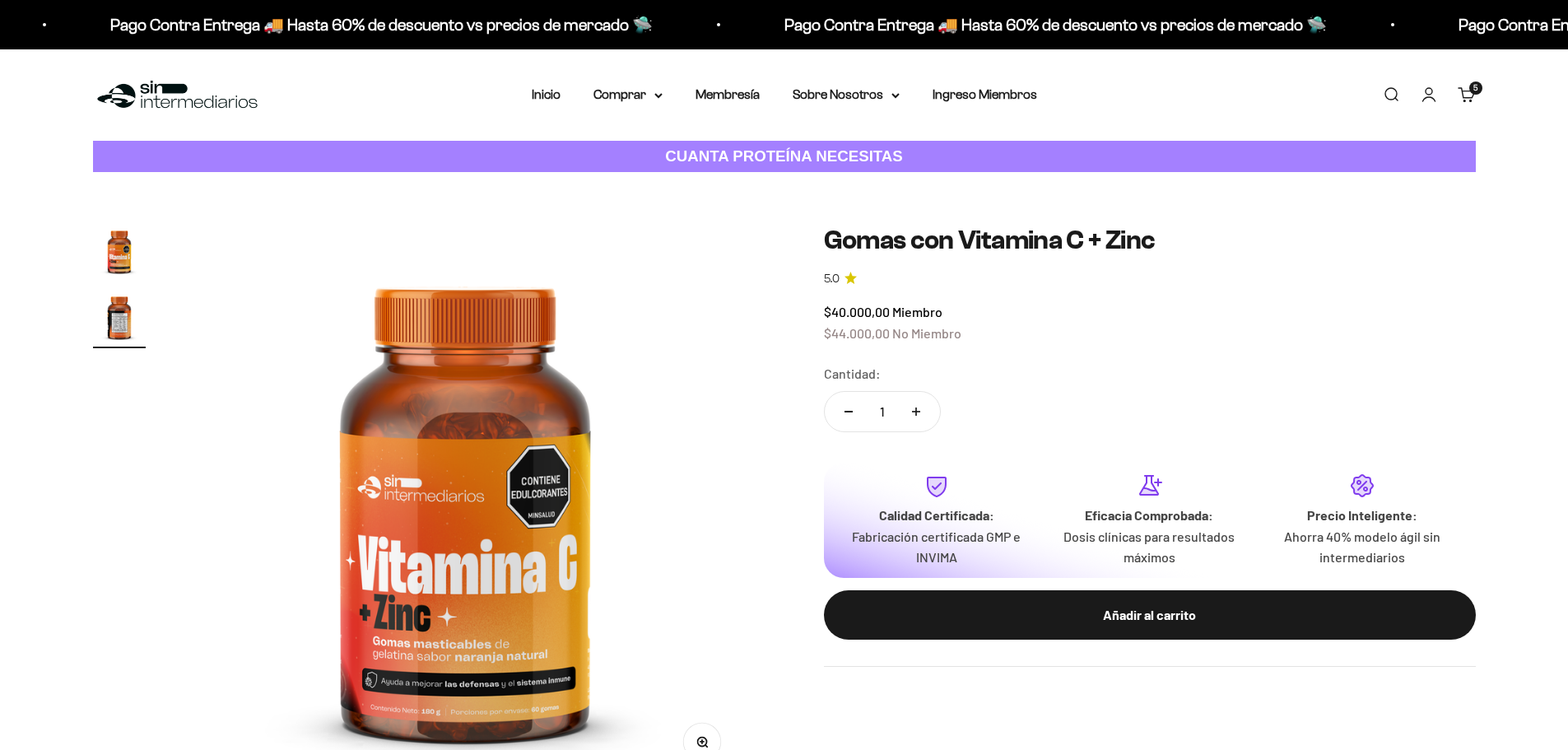
scroll to position [0, 580]
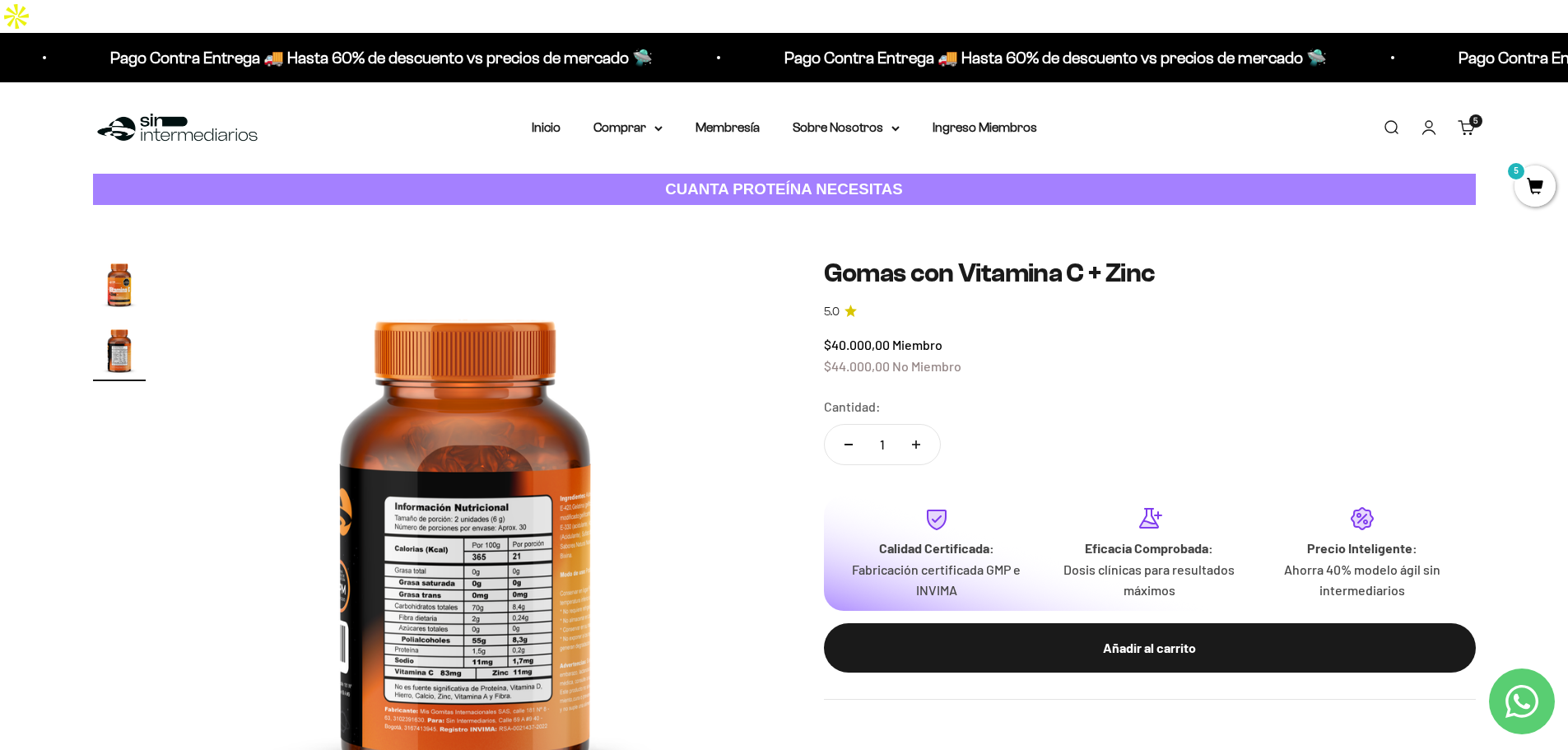
click at [544, 511] on img at bounding box center [465, 537] width 560 height 560
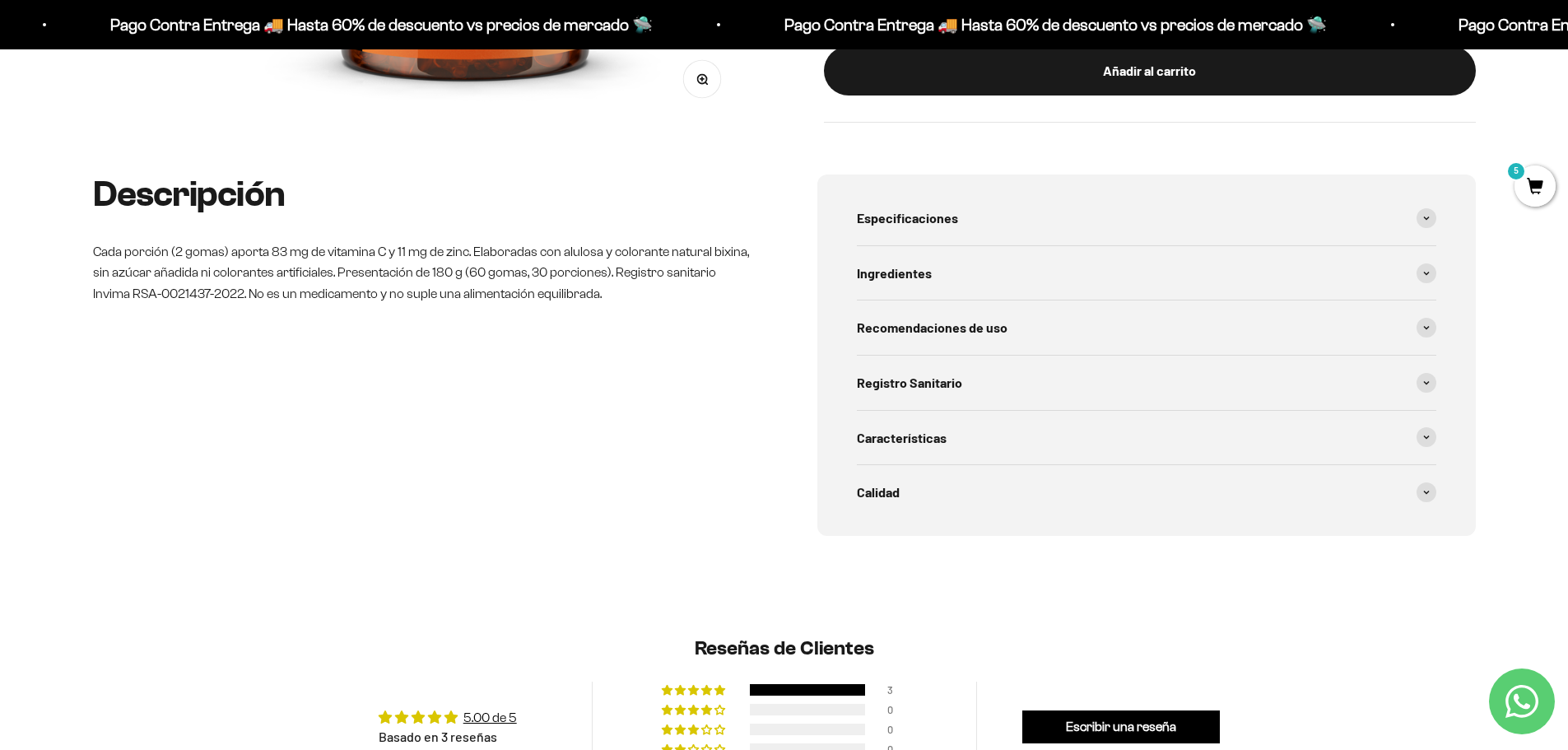
scroll to position [700, 0]
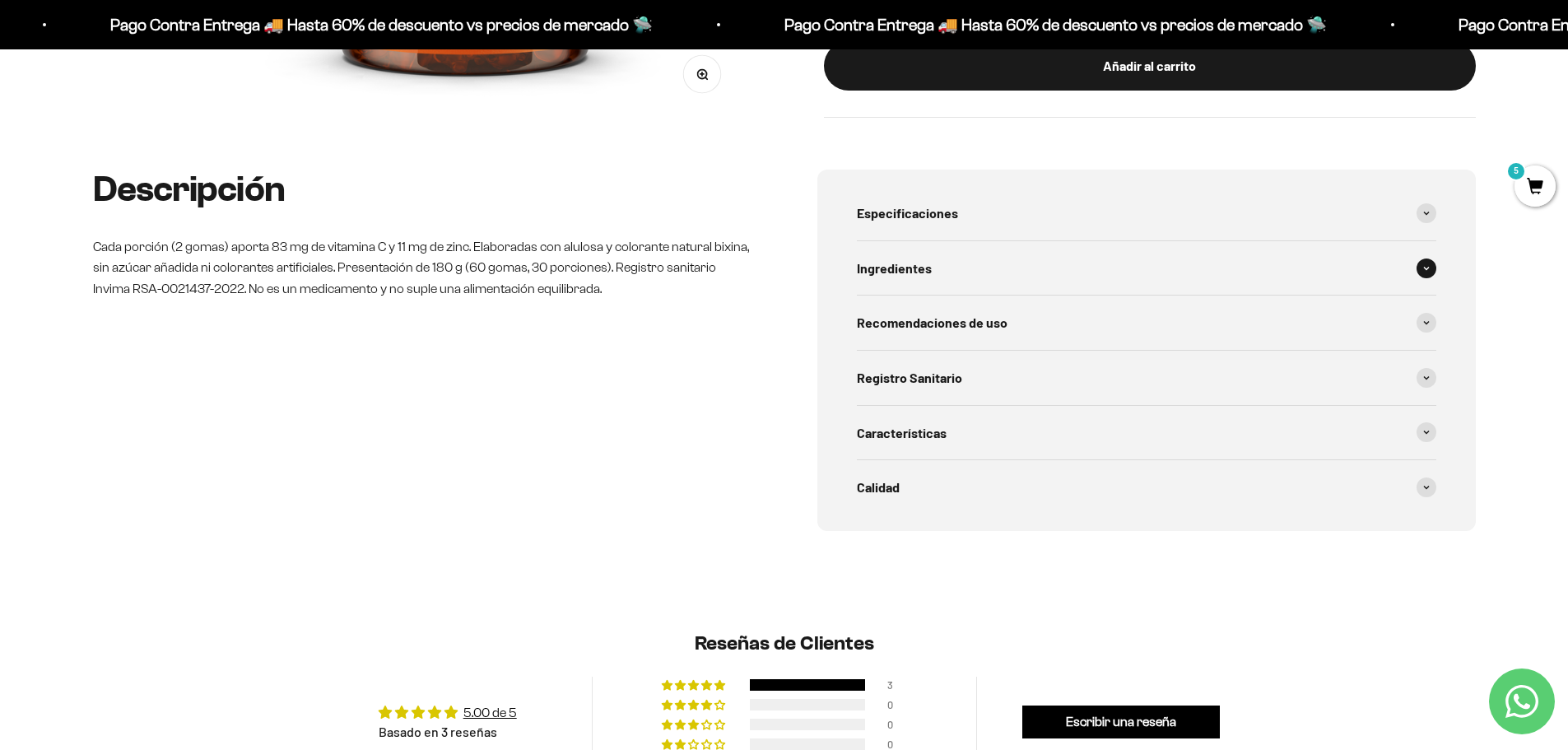
click at [967, 247] on div "Ingredientes" at bounding box center [1147, 268] width 580 height 54
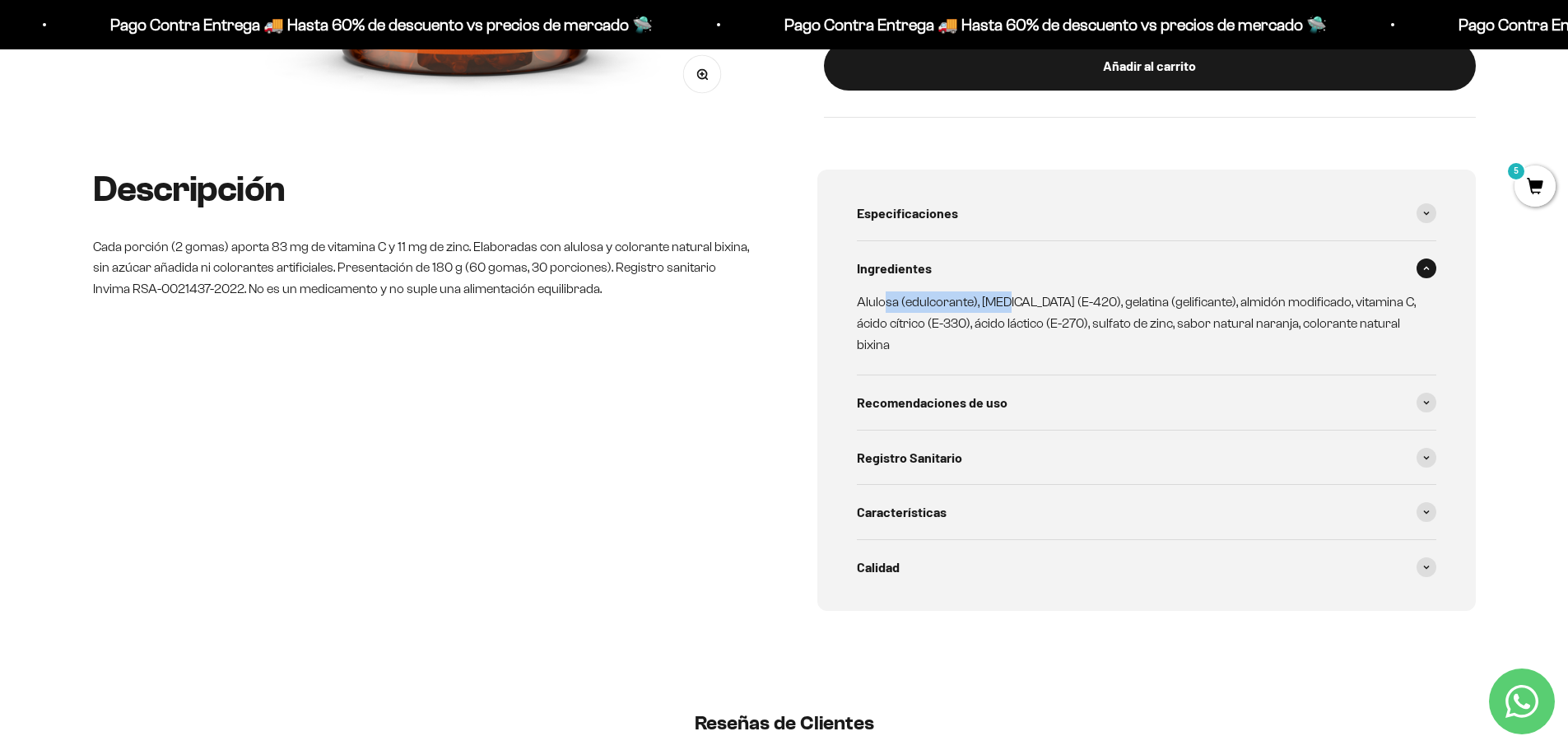
drag, startPoint x: 885, startPoint y: 270, endPoint x: 1003, endPoint y: 278, distance: 118.3
click at [1003, 291] on p "Alulosa (edulcorante), sorbitol (E-420), gelatina (gelificante), almidón modifi…" at bounding box center [1137, 323] width 560 height 64
click at [1015, 291] on p "Alulosa (edulcorante), sorbitol (E-420), gelatina (gelificante), almidón modifi…" at bounding box center [1137, 323] width 560 height 64
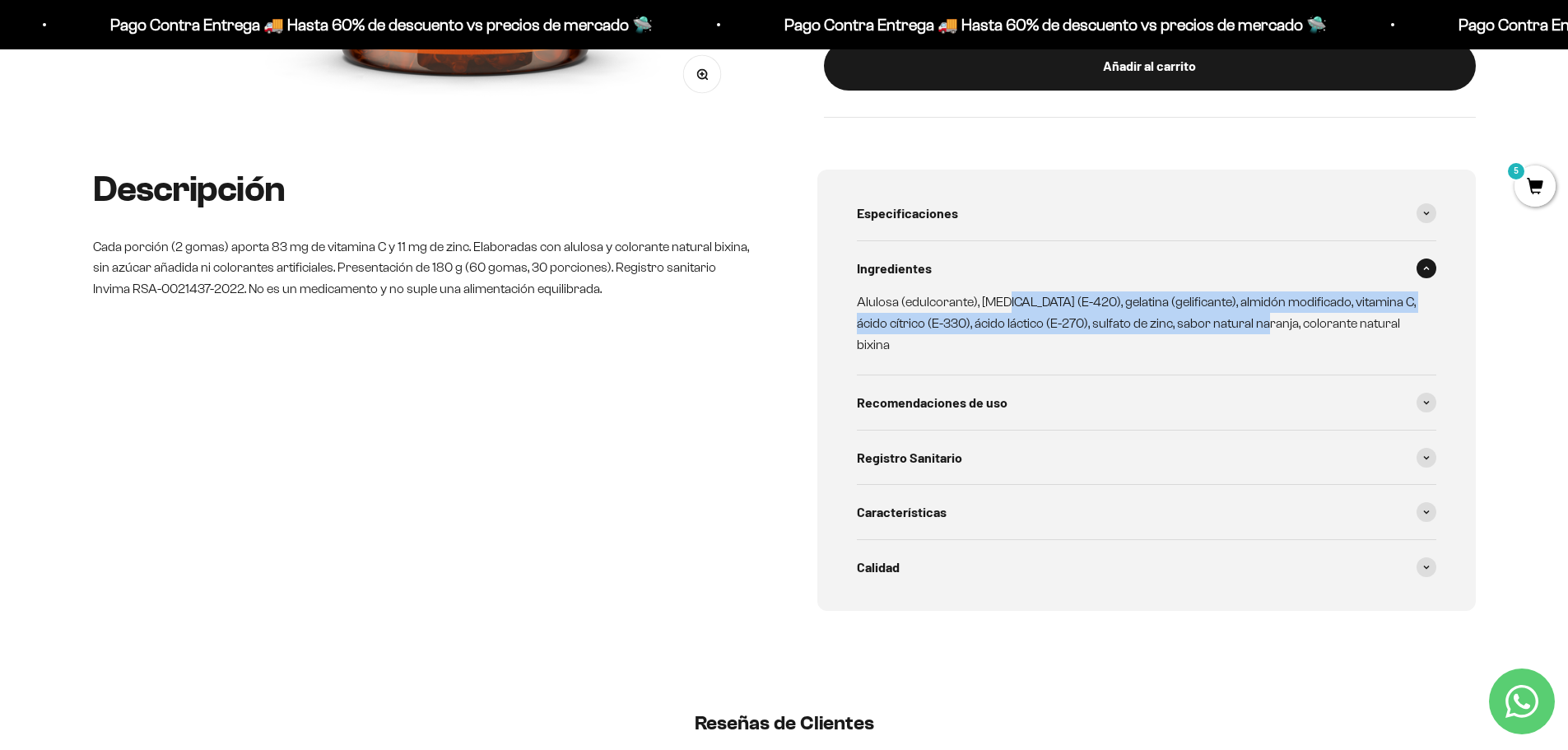
drag, startPoint x: 1005, startPoint y: 266, endPoint x: 1263, endPoint y: 282, distance: 258.5
click at [1263, 291] on p "Alulosa (edulcorante), sorbitol (E-420), gelatina (gelificante), almidón modifi…" at bounding box center [1137, 323] width 560 height 64
click at [1015, 375] on div "Recomendaciones de uso" at bounding box center [1147, 403] width 580 height 54
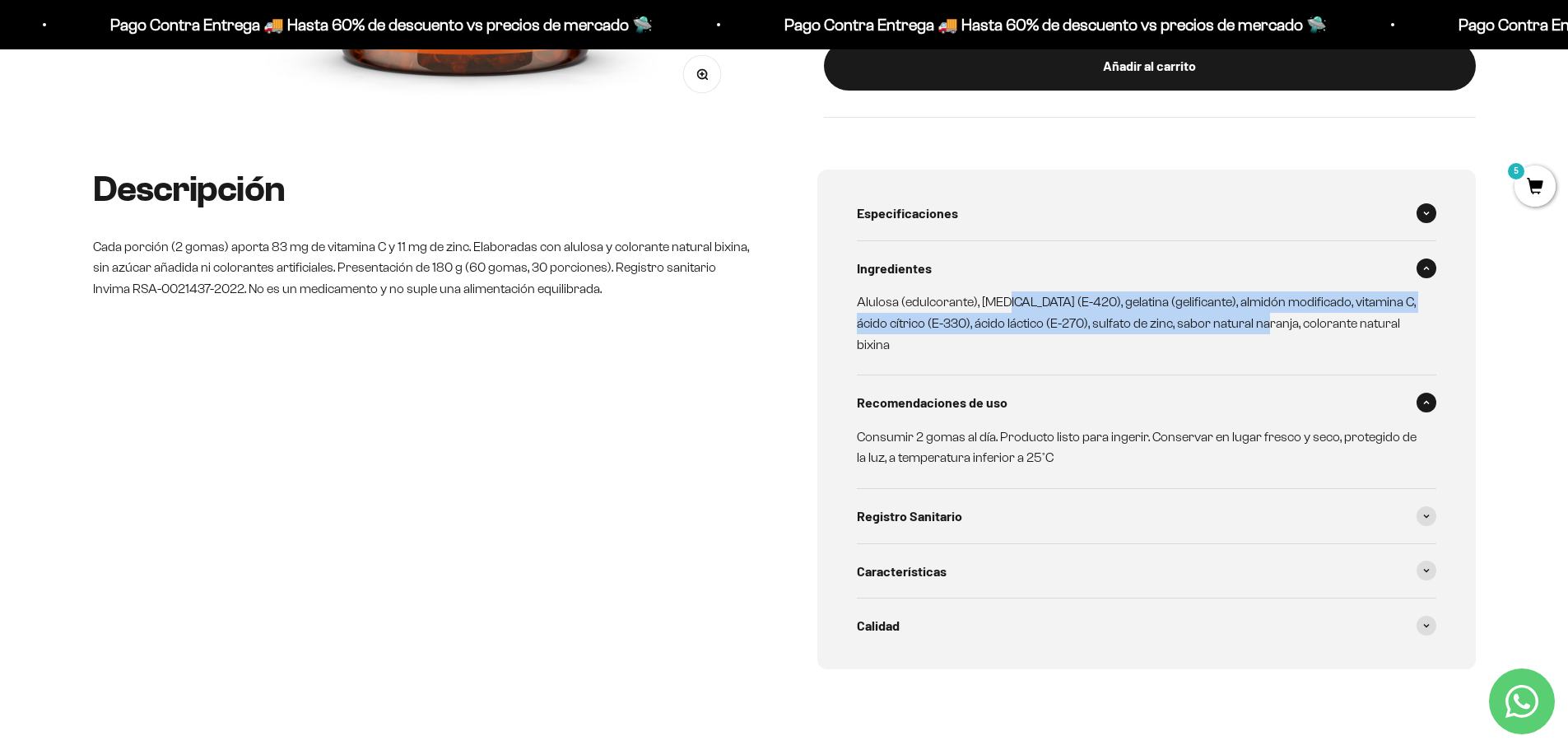
click at [953, 202] on span "Especificaciones" at bounding box center [907, 213] width 101 height 21
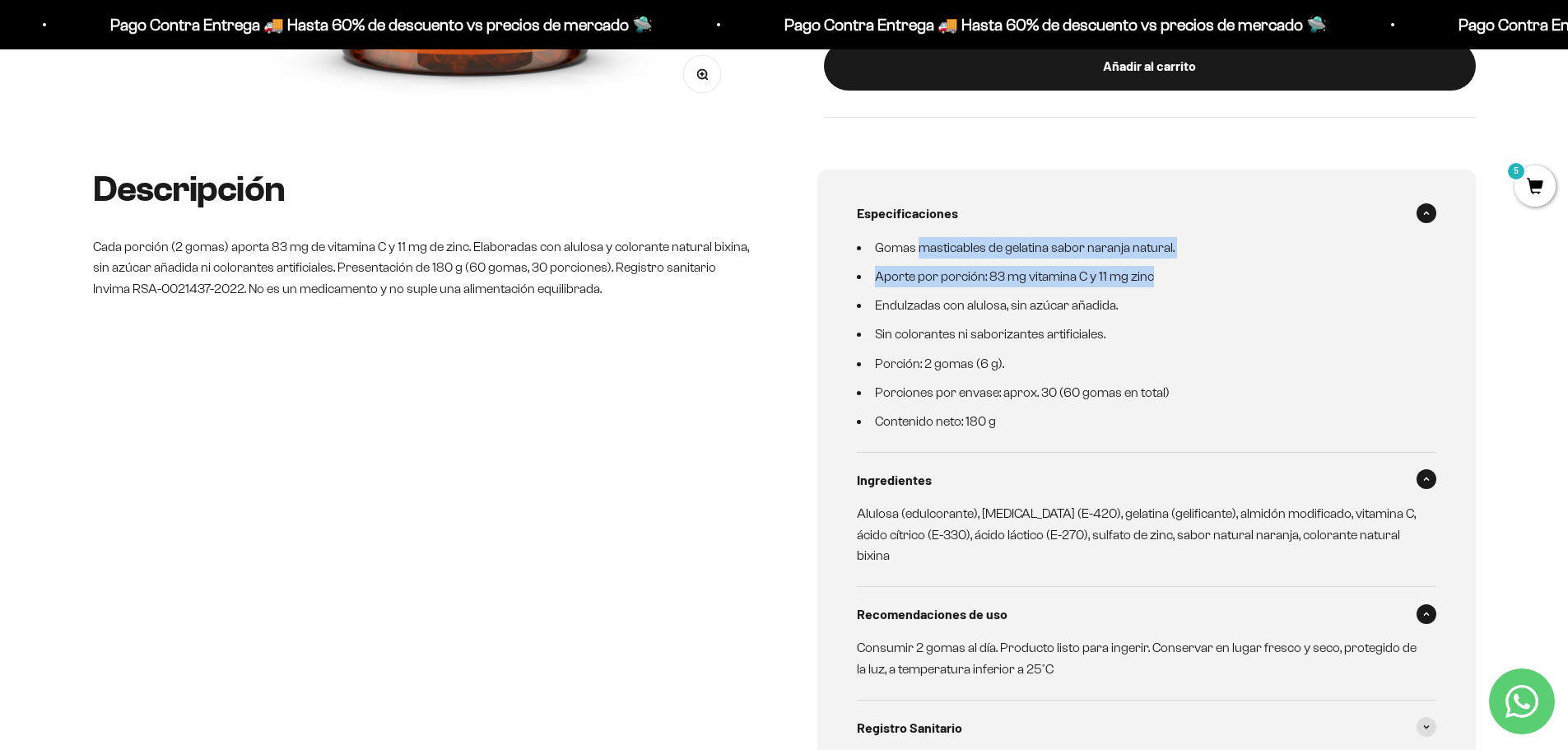
drag, startPoint x: 977, startPoint y: 223, endPoint x: 1161, endPoint y: 238, distance: 184.6
click at [1161, 238] on ul "Gomas masticables de gelatina sabor naranja natural. Aporte por porción: 83 mg …" at bounding box center [1137, 334] width 560 height 196
click at [1144, 255] on ul "Gomas masticables de gelatina sabor naranja natural. Aporte por porción: 83 mg …" at bounding box center [1137, 334] width 560 height 196
drag, startPoint x: 903, startPoint y: 241, endPoint x: 1174, endPoint y: 248, distance: 271.1
click at [1165, 266] on li "Aporte por porción: 83 mg vitamina C y 11 mg zinc" at bounding box center [1137, 276] width 560 height 21
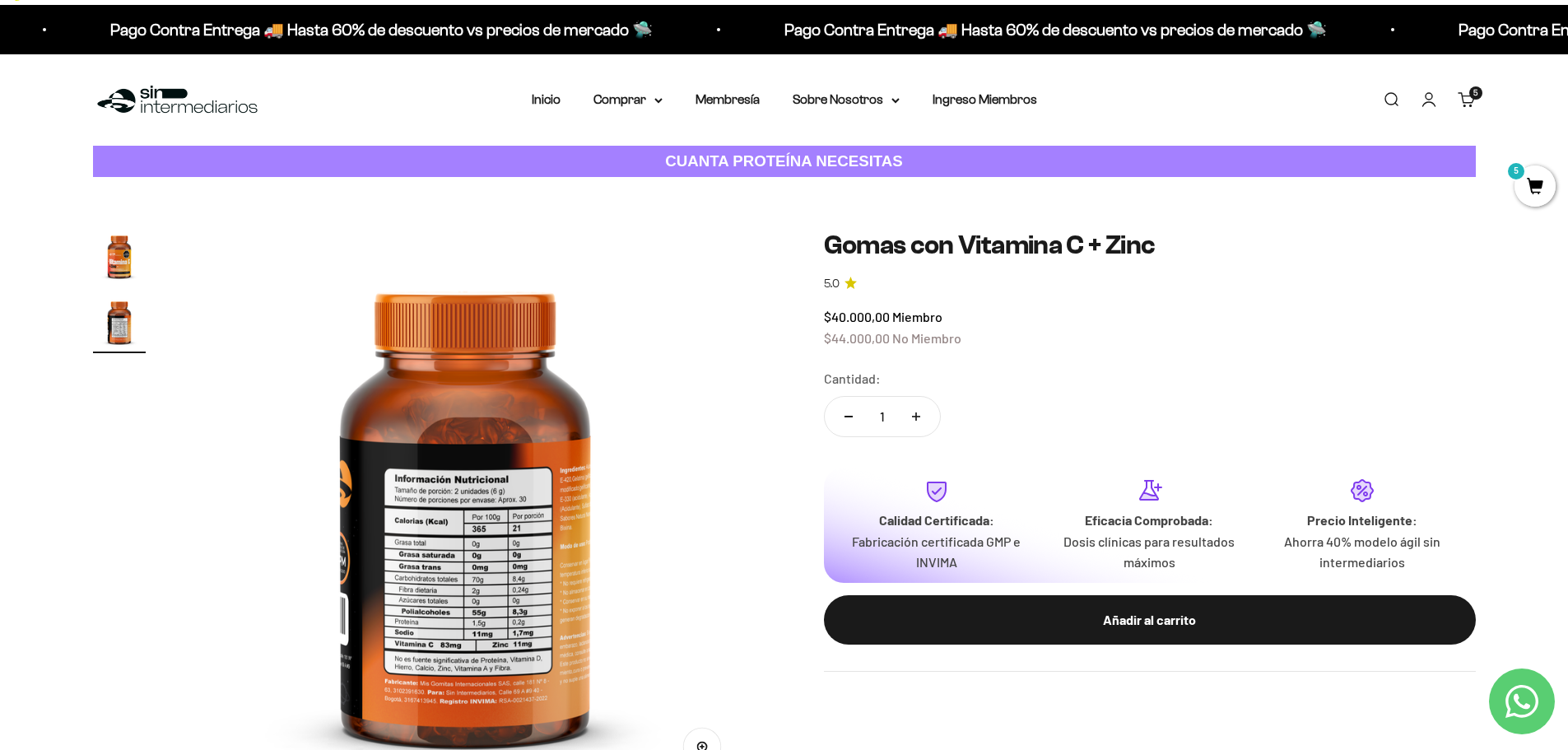
scroll to position [0, 0]
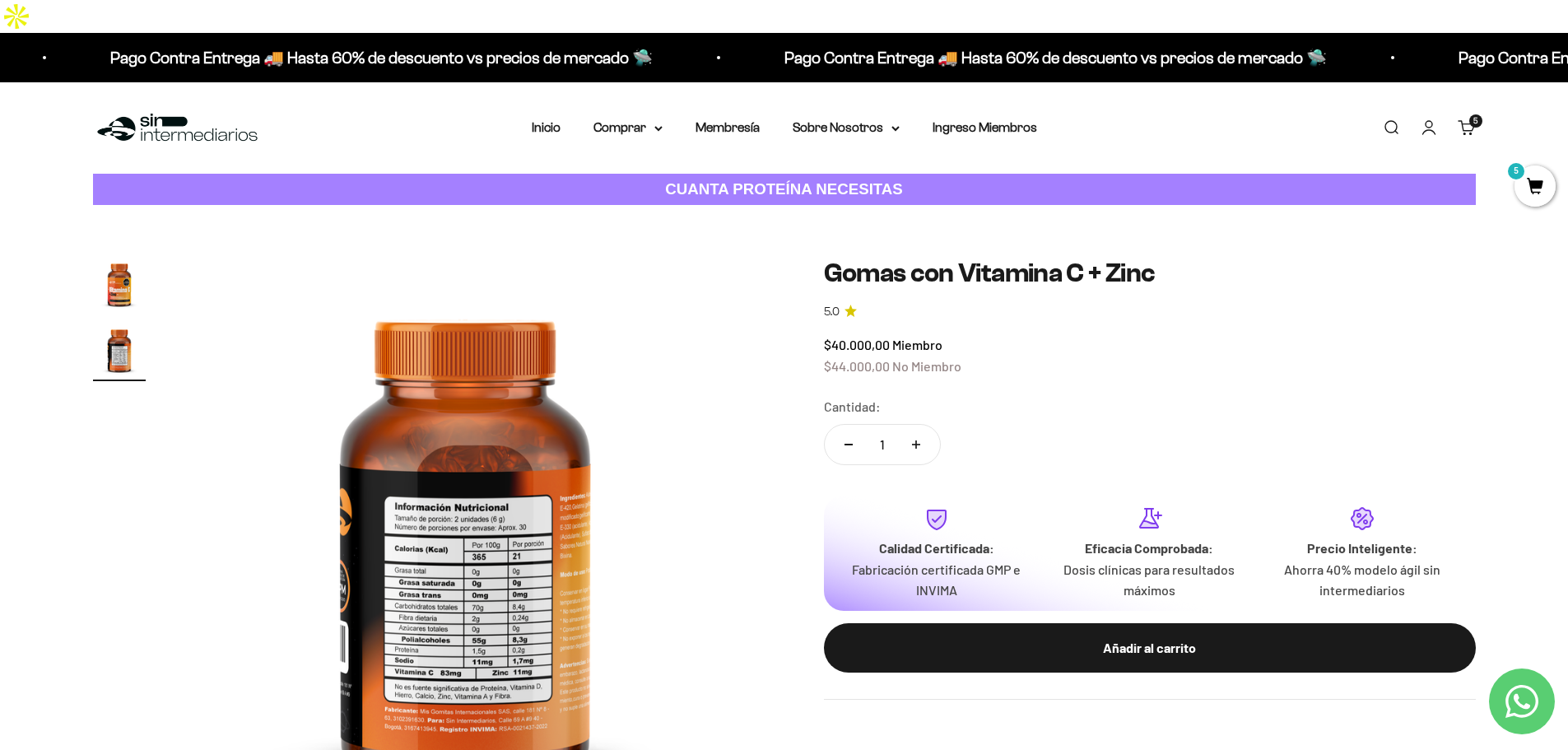
click at [125, 257] on img "Ir al artículo 1" at bounding box center [120, 284] width 53 height 53
